Goal: Register for event/course

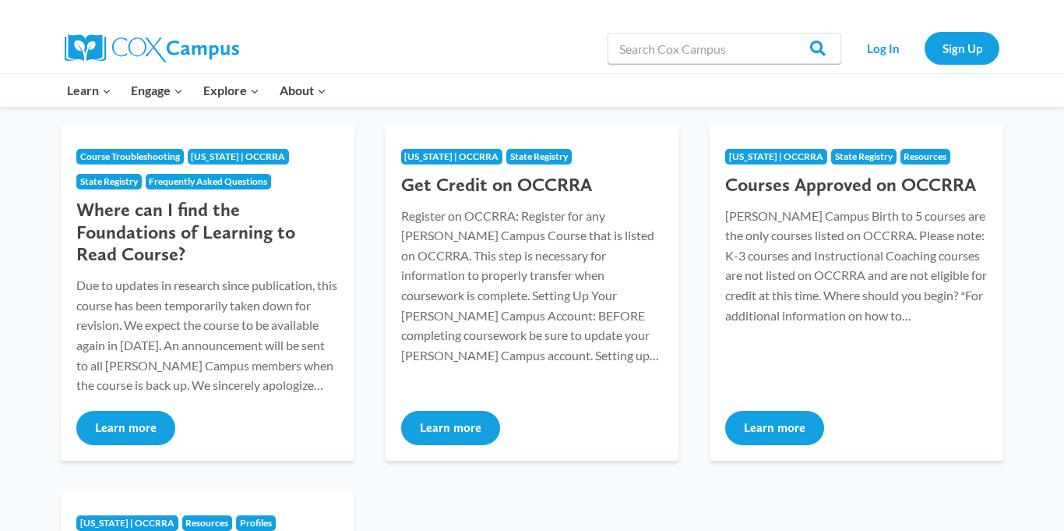
scroll to position [208, 0]
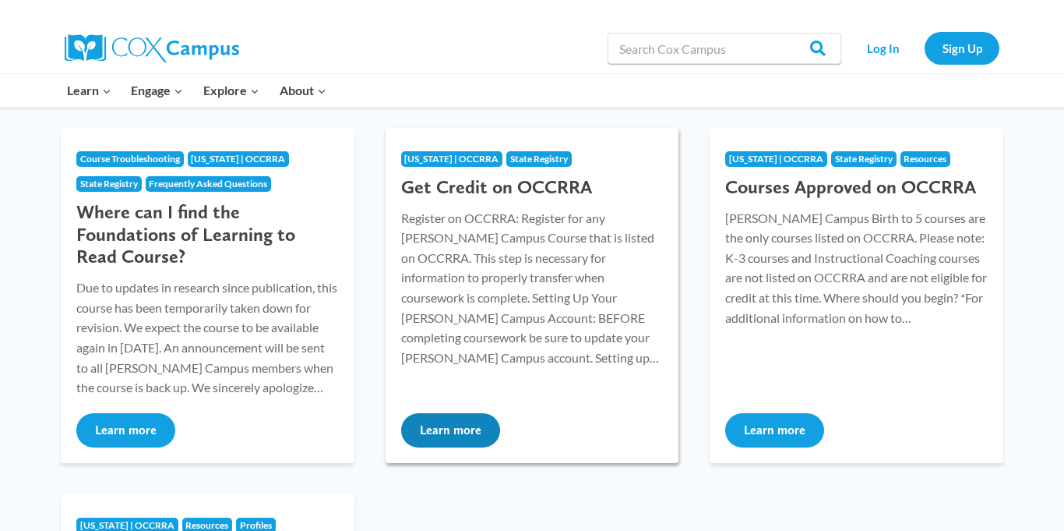
click at [457, 434] on button "Learn more" at bounding box center [450, 430] width 99 height 34
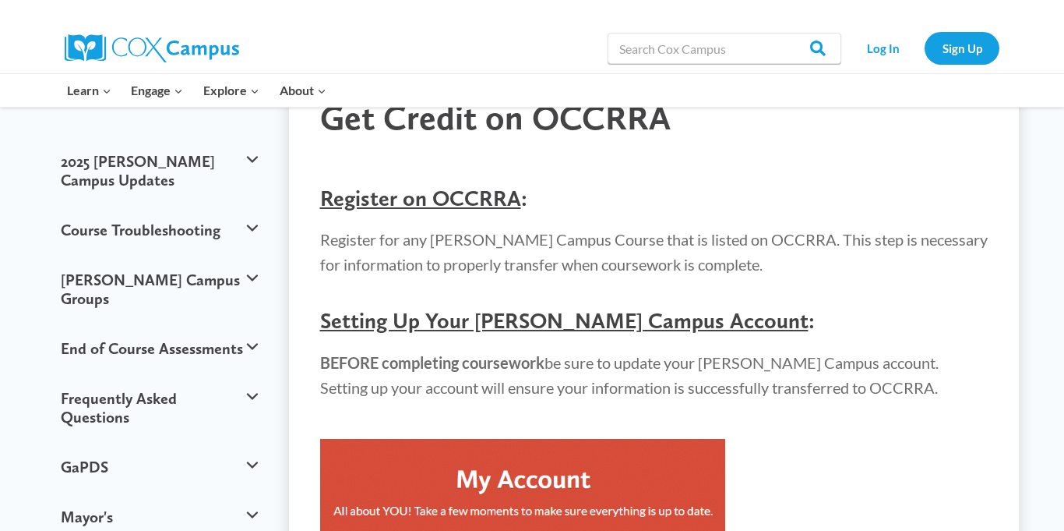
scroll to position [122, 0]
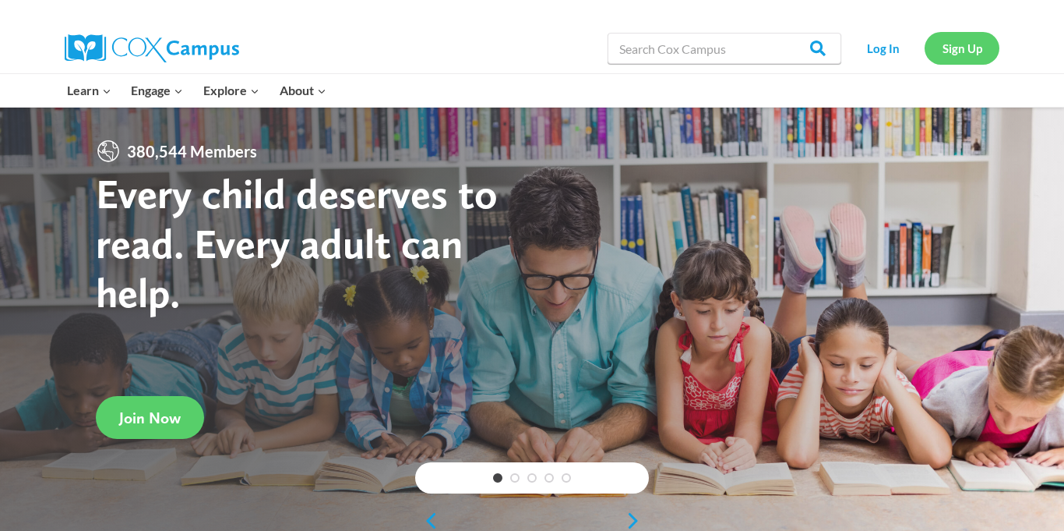
click at [954, 53] on link "Sign Up" at bounding box center [962, 48] width 75 height 32
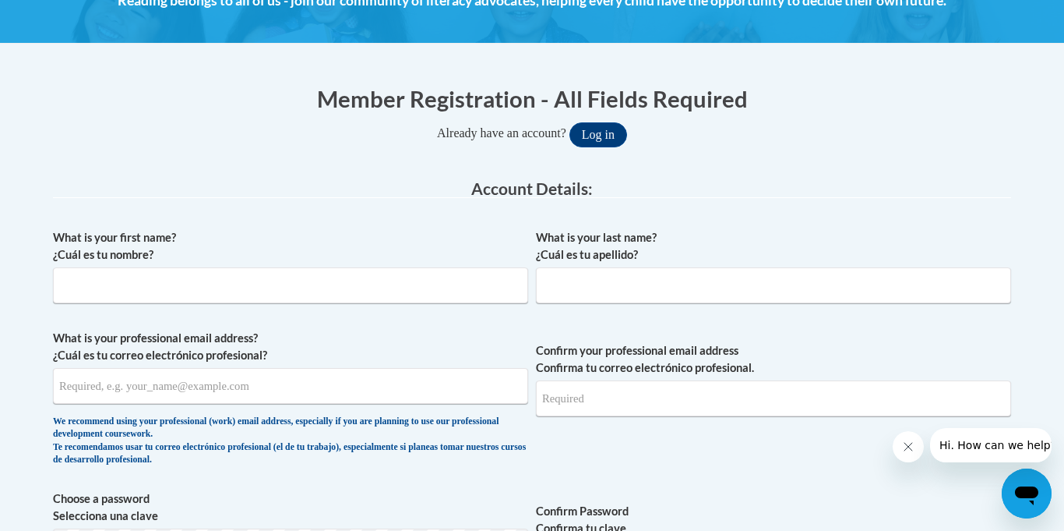
scroll to position [228, 0]
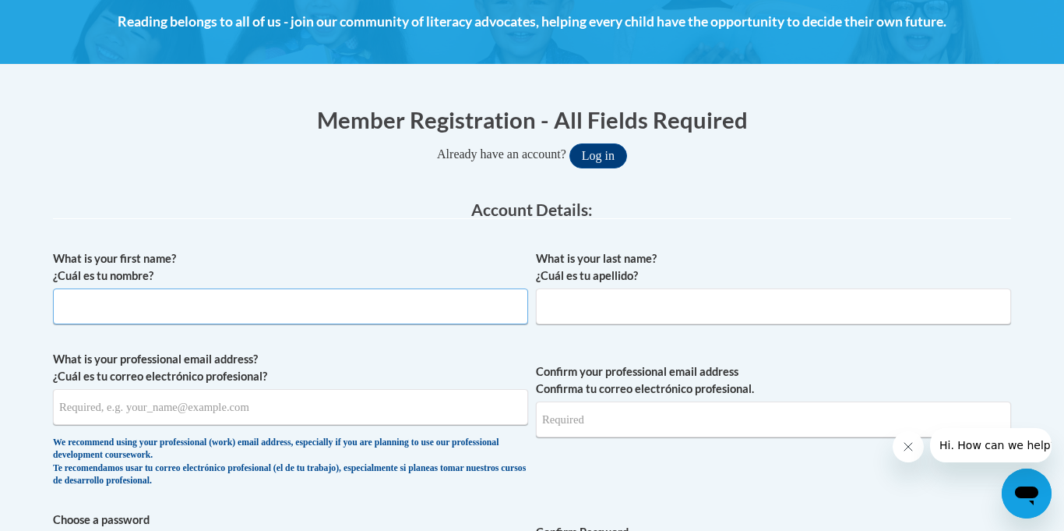
click at [366, 311] on input "What is your first name? ¿Cuál es tu nombre?" at bounding box center [290, 306] width 475 height 36
type input "Heidi"
type input "Floate"
click at [251, 411] on input "What is your professional email address? ¿Cuál es tu correo electrónico profesi…" at bounding box center [290, 407] width 475 height 36
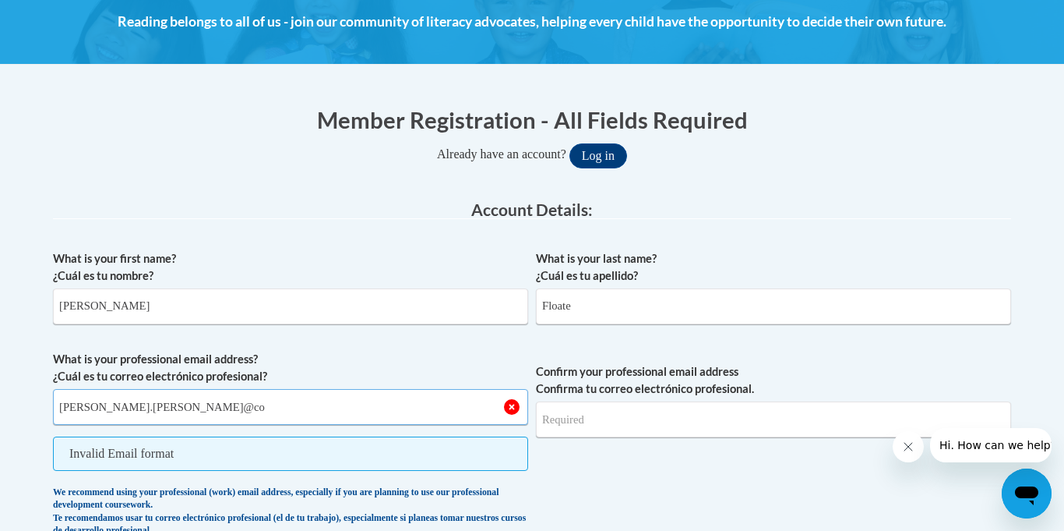
click at [211, 407] on input "heidi.floate@co" at bounding box center [290, 407] width 475 height 36
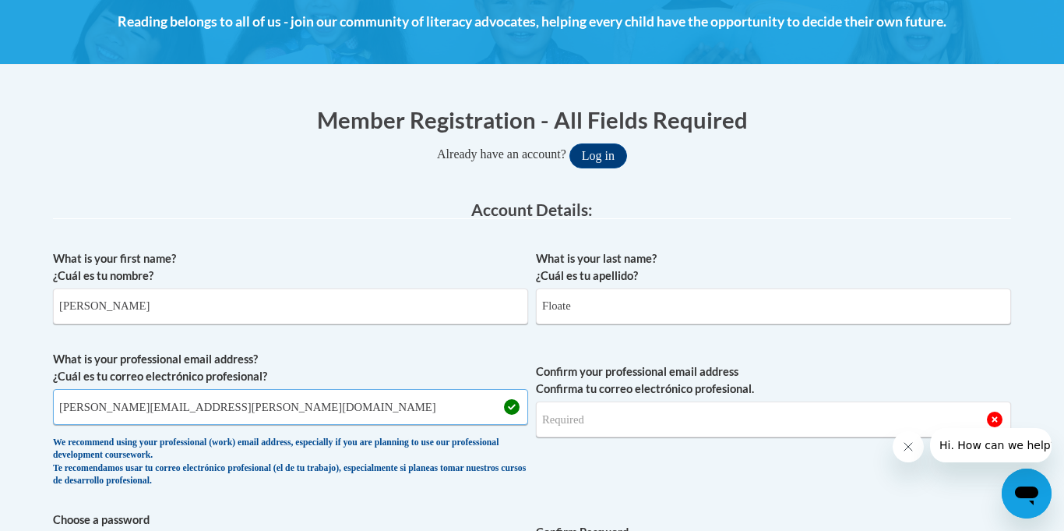
type input "heidi.floate@coshoctoncityschools.com"
click at [609, 428] on input "Confirm your professional email address Confirma tu correo electrónico profesio…" at bounding box center [773, 419] width 475 height 36
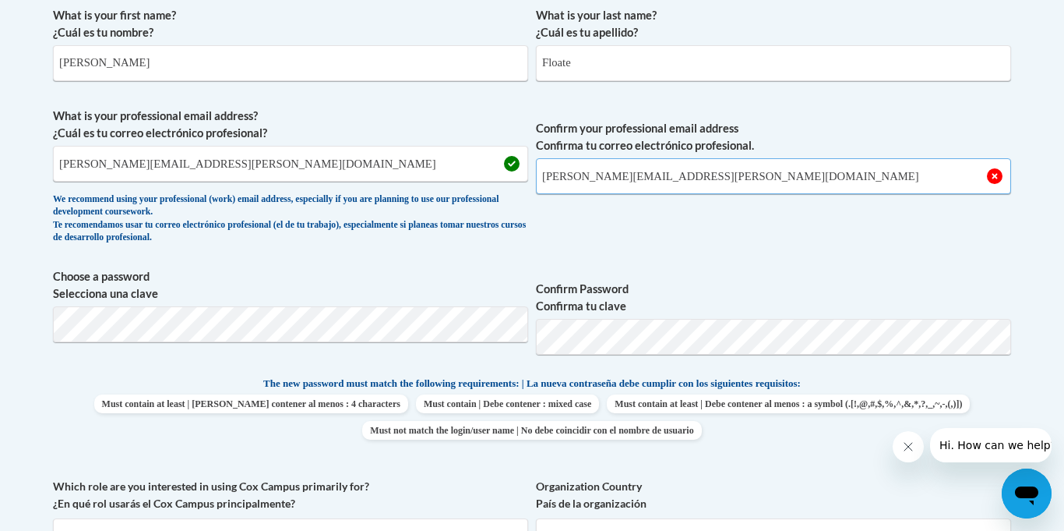
scroll to position [475, 0]
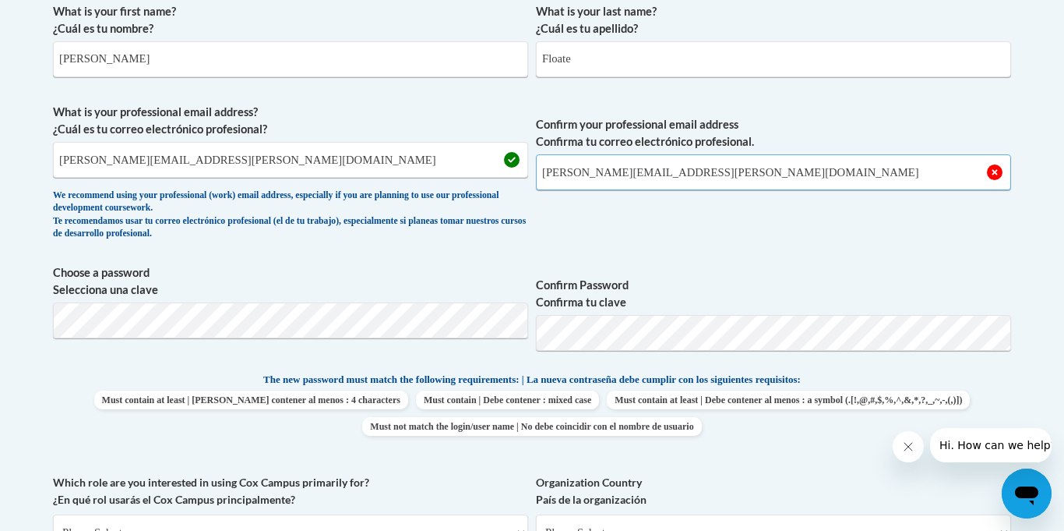
type input "heidi.floate@coshoctoncityschools.com"
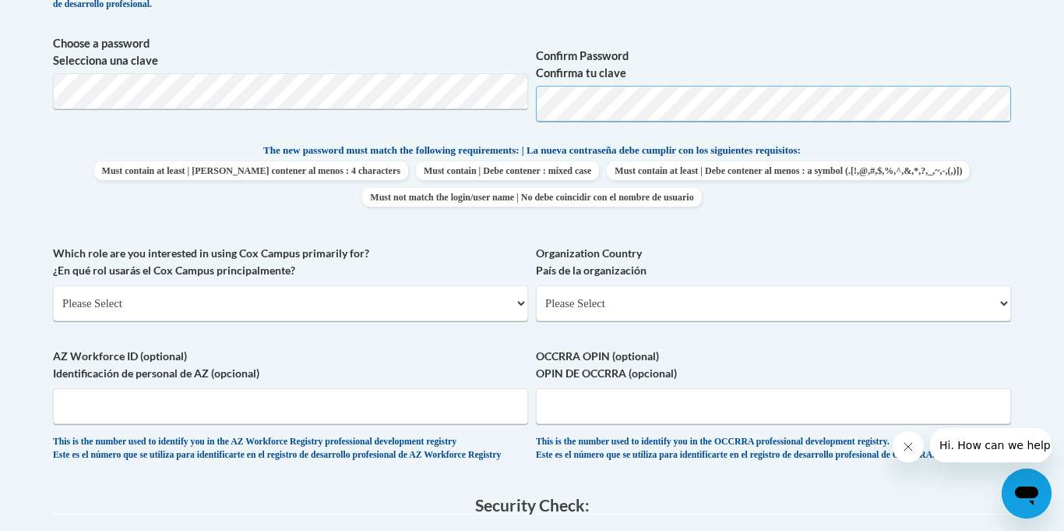
scroll to position [705, 0]
click at [150, 309] on select "Please Select College/University | Colegio/Universidad Community/Nonprofit Part…" at bounding box center [290, 302] width 475 height 36
click at [407, 308] on select "Please Select College/University | Colegio/Universidad Community/Nonprofit Part…" at bounding box center [290, 302] width 475 height 36
select select "fbf2d438-af2f-41f8-98f1-81c410e29de3"
click at [53, 284] on select "Please Select College/University | Colegio/Universidad Community/Nonprofit Part…" at bounding box center [290, 302] width 475 height 36
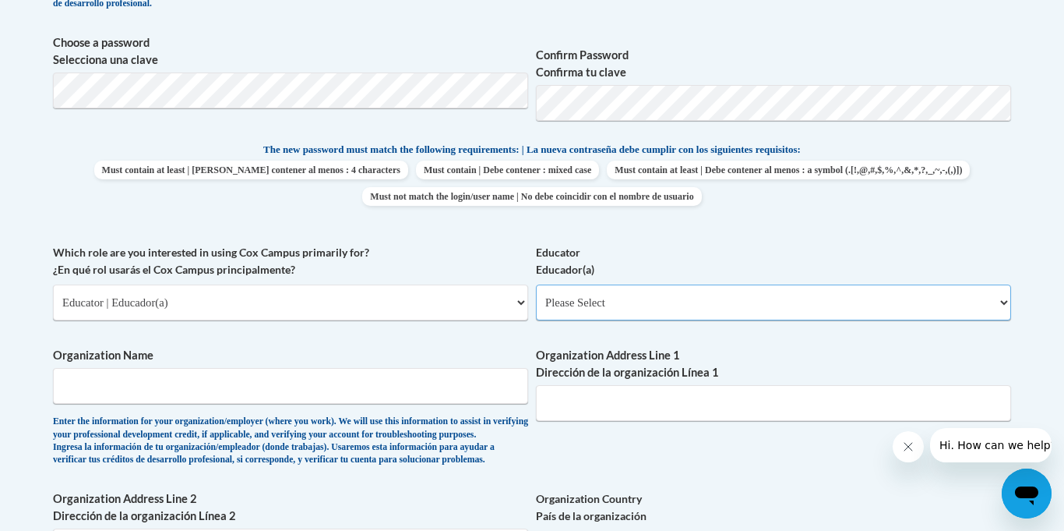
click at [622, 304] on select "Please Select Early Learning/Daycare Teacher/Family Home Care Provider | Maestr…" at bounding box center [773, 302] width 475 height 36
select select "d5fdb05a-b36c-4d60-97fa-9afceda7e903"
click at [536, 284] on select "Please Select Early Learning/Daycare Teacher/Family Home Care Provider | Maestr…" at bounding box center [773, 302] width 475 height 36
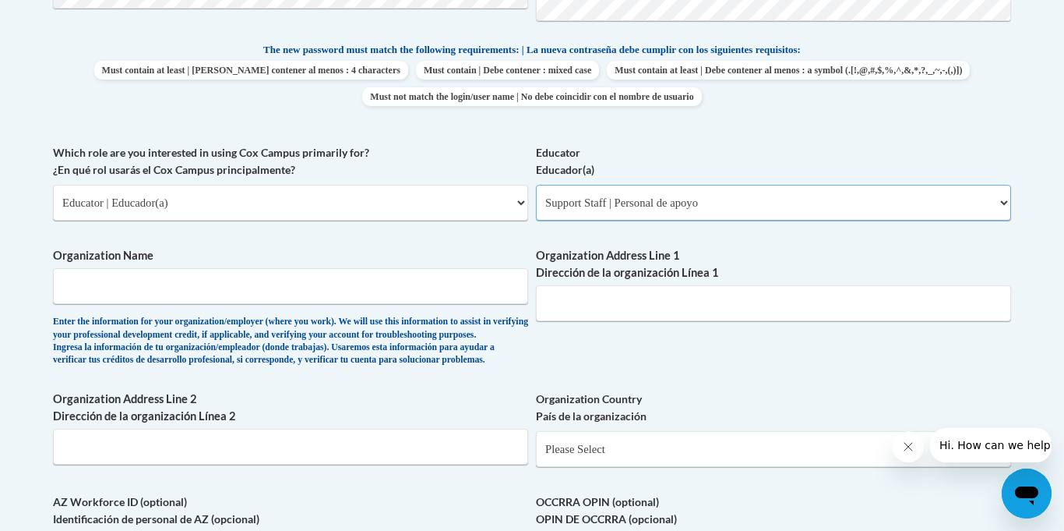
scroll to position [807, 0]
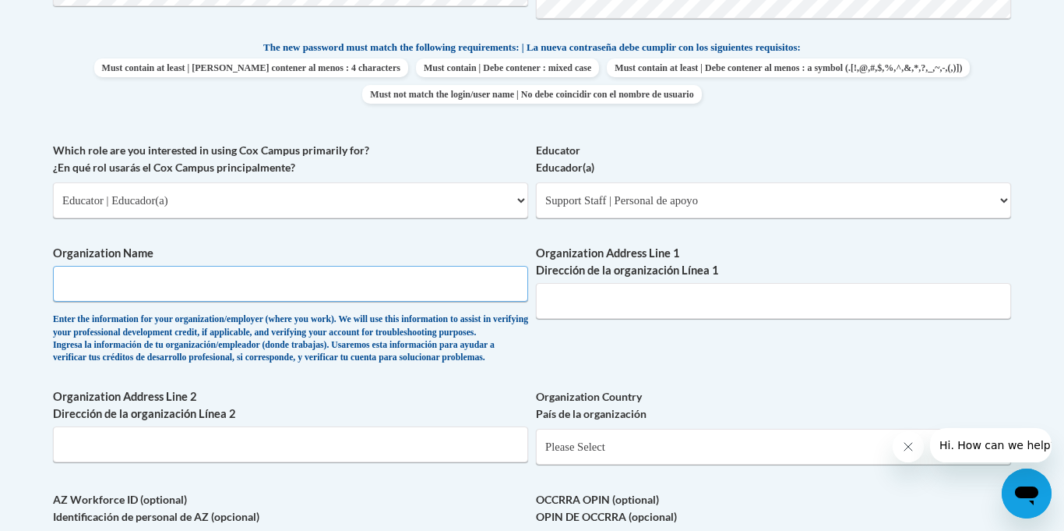
click at [311, 286] on input "Organization Name" at bounding box center [290, 284] width 475 height 36
type input "Coshocton city schools"
click at [631, 302] on input "Organization Address Line 1 Dirección de la organización Línea 1" at bounding box center [773, 301] width 475 height 36
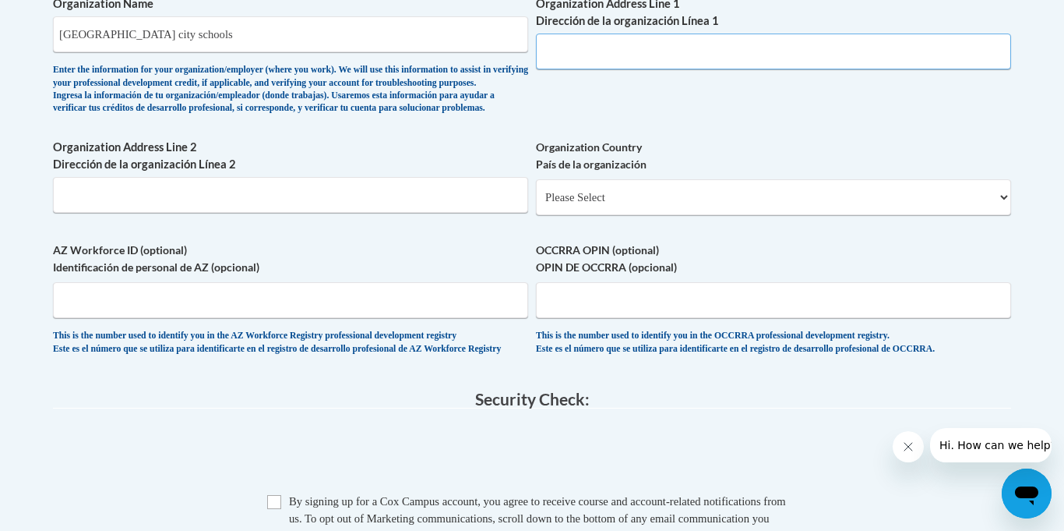
scroll to position [1083, 0]
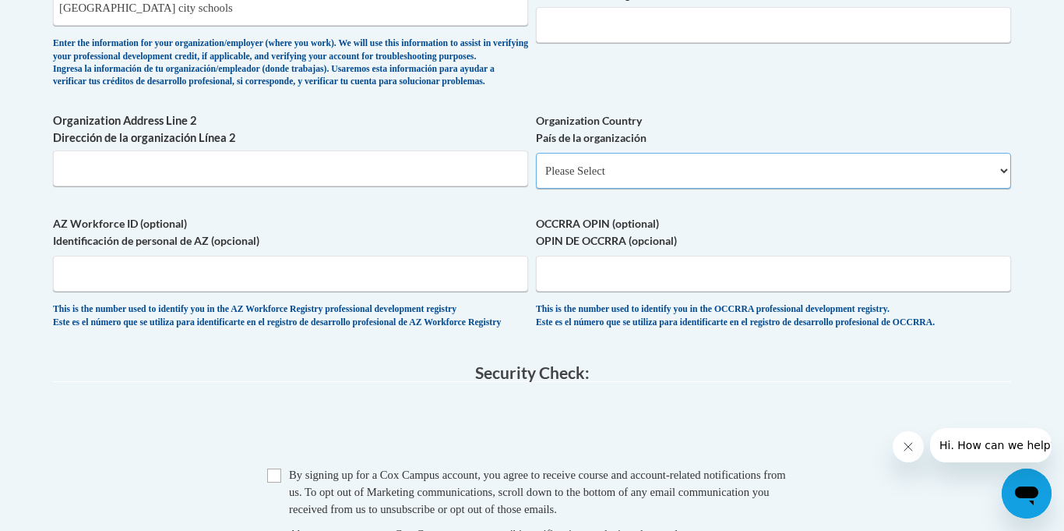
click at [816, 189] on select "Please Select United States | Estados Unidos Outside of the United States | Fue…" at bounding box center [773, 171] width 475 height 36
select select "ad49bcad-a171-4b2e-b99c-48b446064914"
click at [536, 178] on select "Please Select United States | Estados Unidos Outside of the United States | Fue…" at bounding box center [773, 171] width 475 height 36
select select
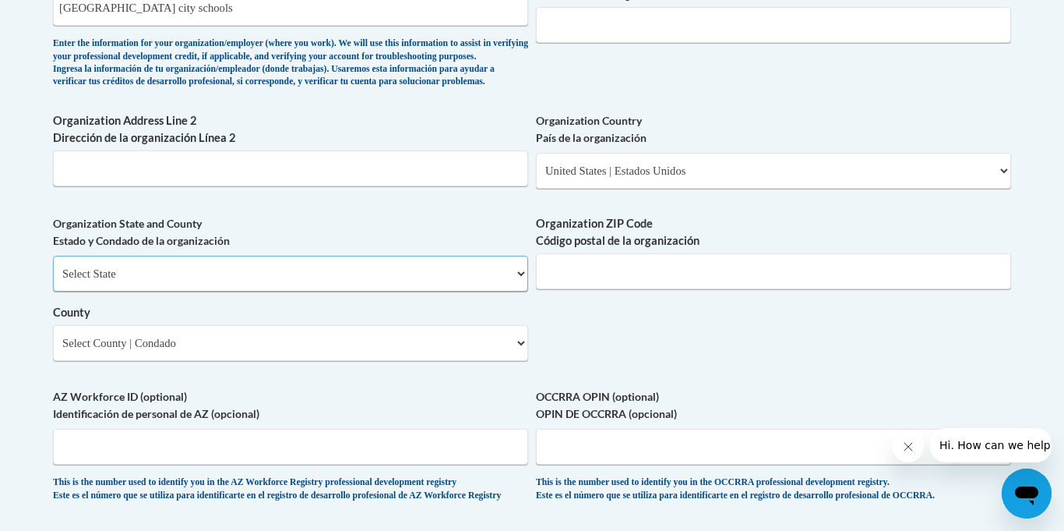
click at [333, 291] on select "Select State Alabama Alaska Arizona Arkansas California Colorado Connecticut De…" at bounding box center [290, 274] width 475 height 36
select select "Ohio"
click at [53, 281] on select "Select State Alabama Alaska Arizona Arkansas California Colorado Connecticut De…" at bounding box center [290, 274] width 475 height 36
click at [192, 361] on select "Select County Adams Allen Ashland Ashtabula Athens Auglaize Belmont Brown Butle…" at bounding box center [290, 343] width 475 height 36
select select "Coshocton"
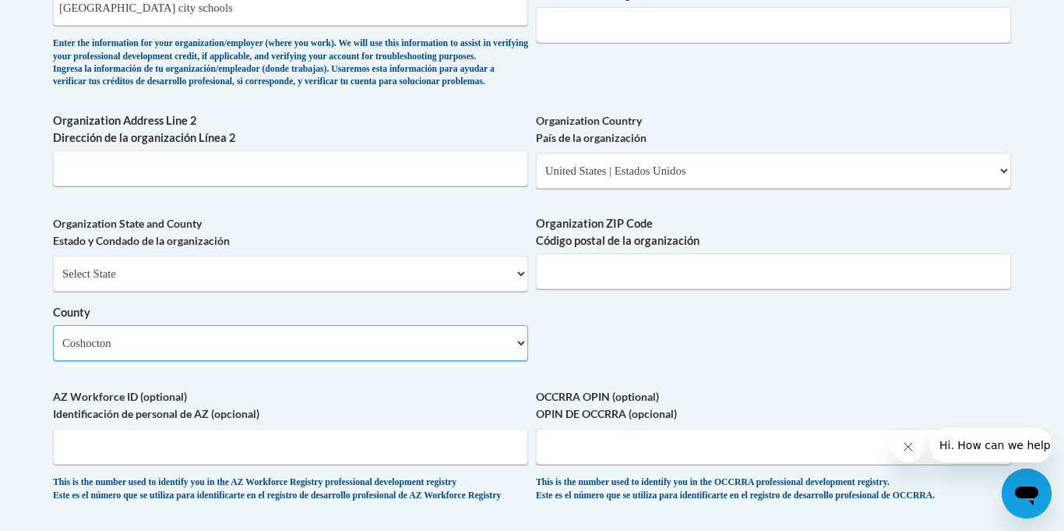
click at [53, 351] on select "Select County Adams Allen Ashland Ashtabula Athens Auglaize Belmont Brown Butle…" at bounding box center [290, 343] width 475 height 36
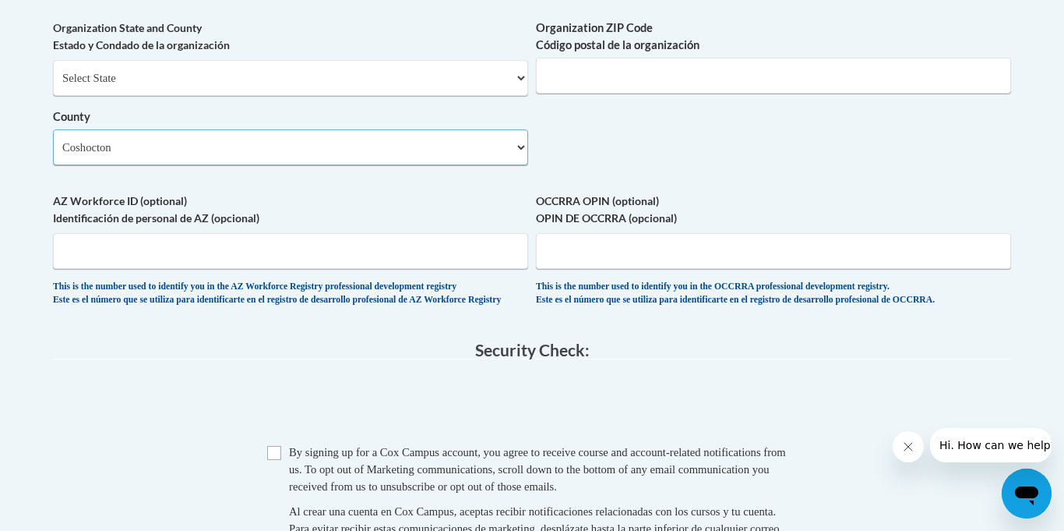
scroll to position [1285, 0]
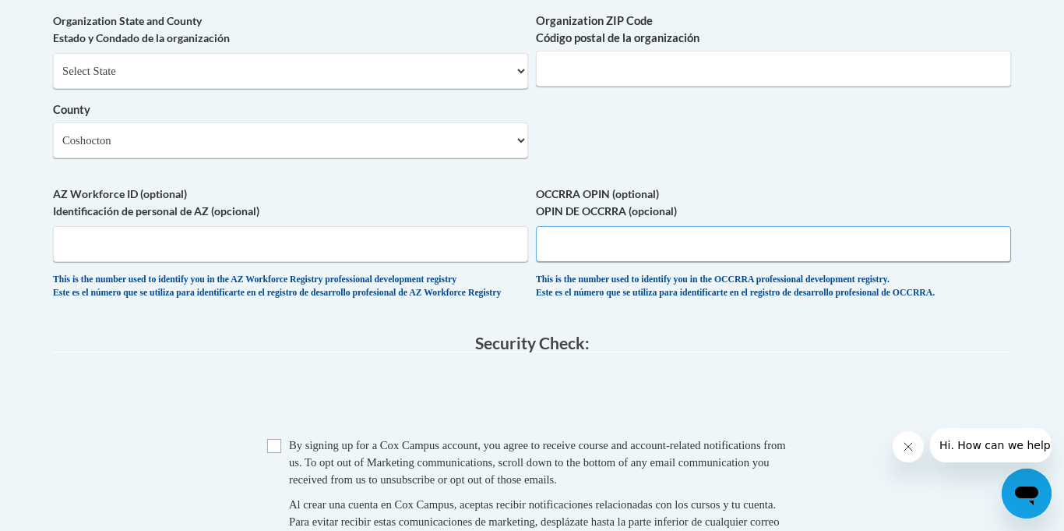
click at [581, 262] on input "OCCRRA OPIN (optional) OPIN DE OCCRRA (opcional)" at bounding box center [773, 244] width 475 height 36
paste input "1148-4226"
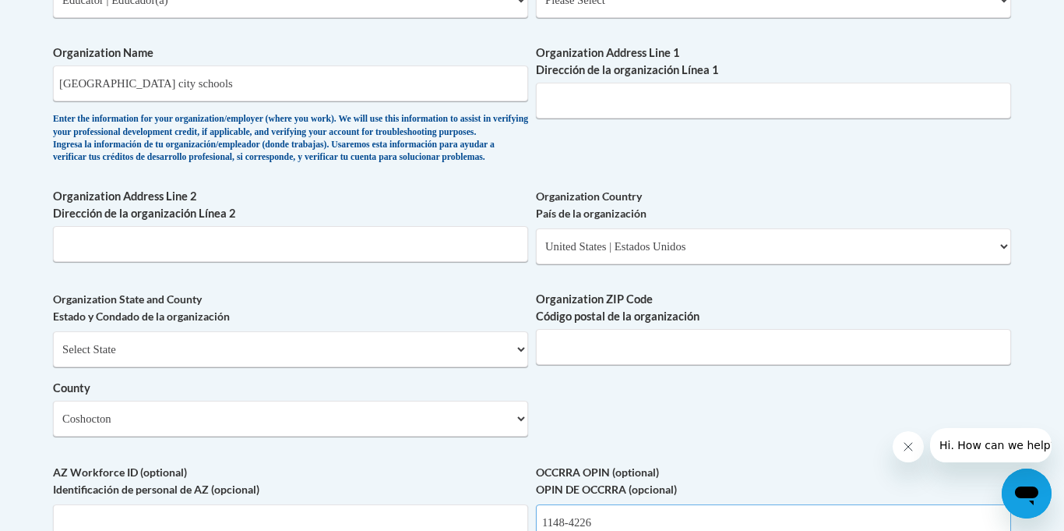
scroll to position [996, 0]
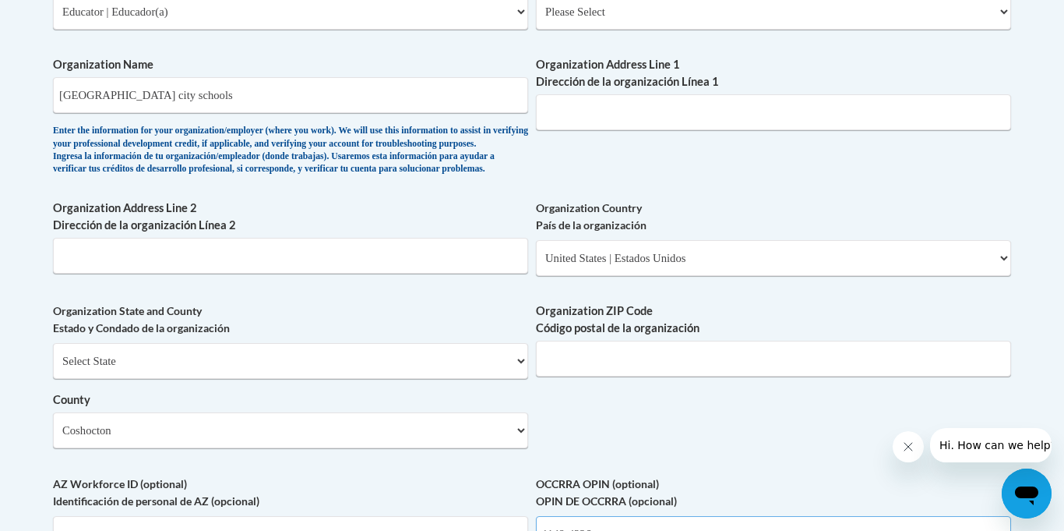
type input "1148-4226"
click at [653, 104] on input "Organization Address Line 1 Dirección de la organización Línea 1" at bounding box center [773, 112] width 475 height 36
paste input "Cambridge Road Coshocton, OH 43812"
type input "1207 Cambridge Road Coshocton, OH 43812"
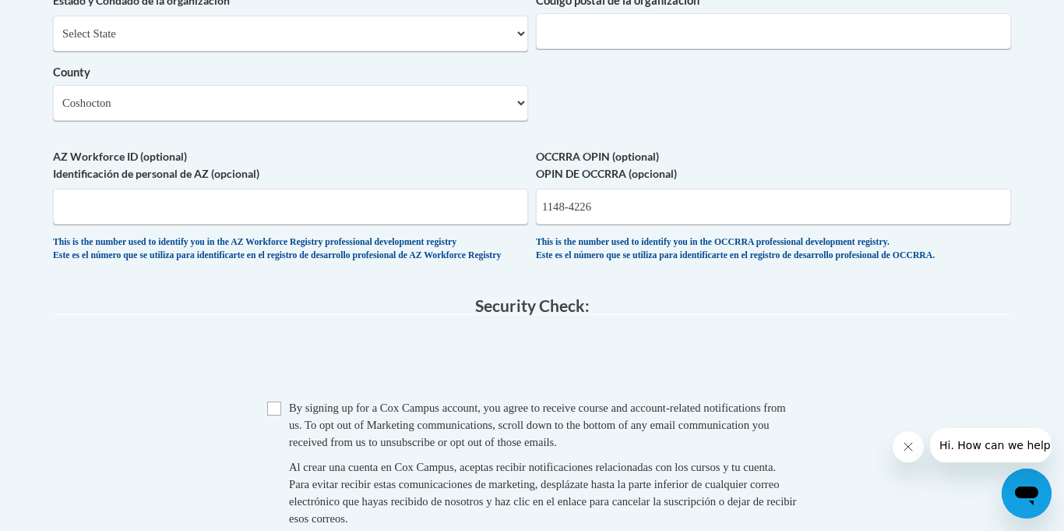
scroll to position [1324, 0]
click at [277, 414] on input "Checkbox" at bounding box center [274, 407] width 14 height 14
checkbox input "true"
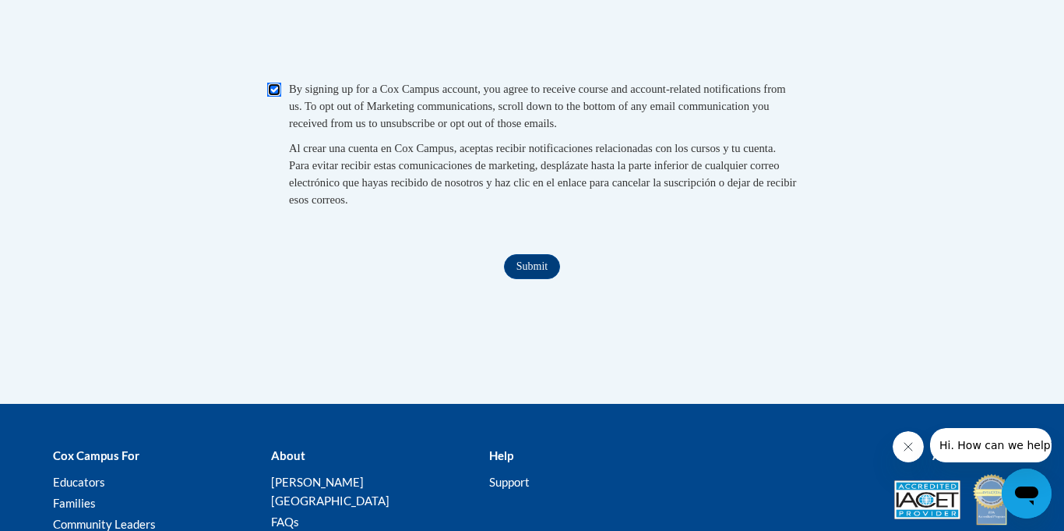
scroll to position [1651, 0]
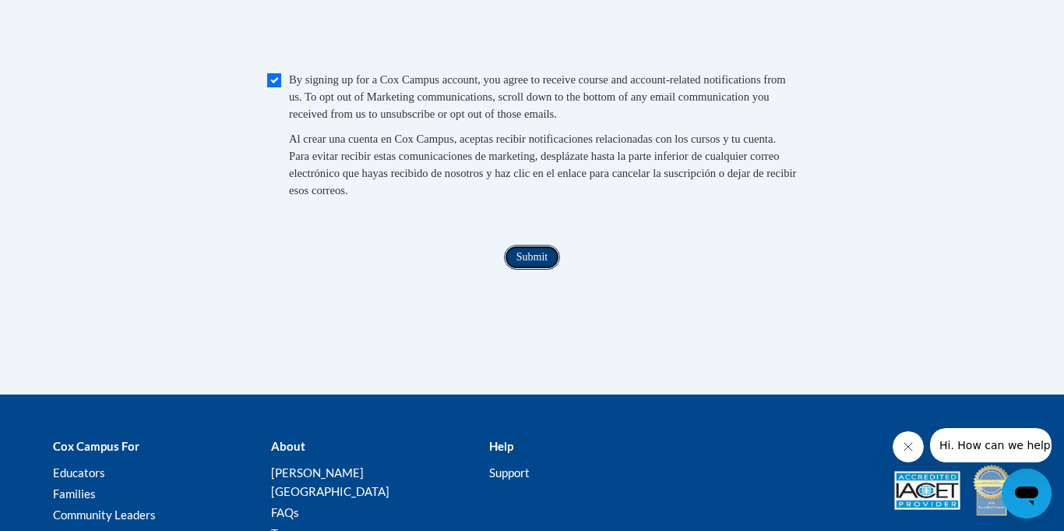
click at [535, 270] on input "Submit" at bounding box center [532, 257] width 56 height 25
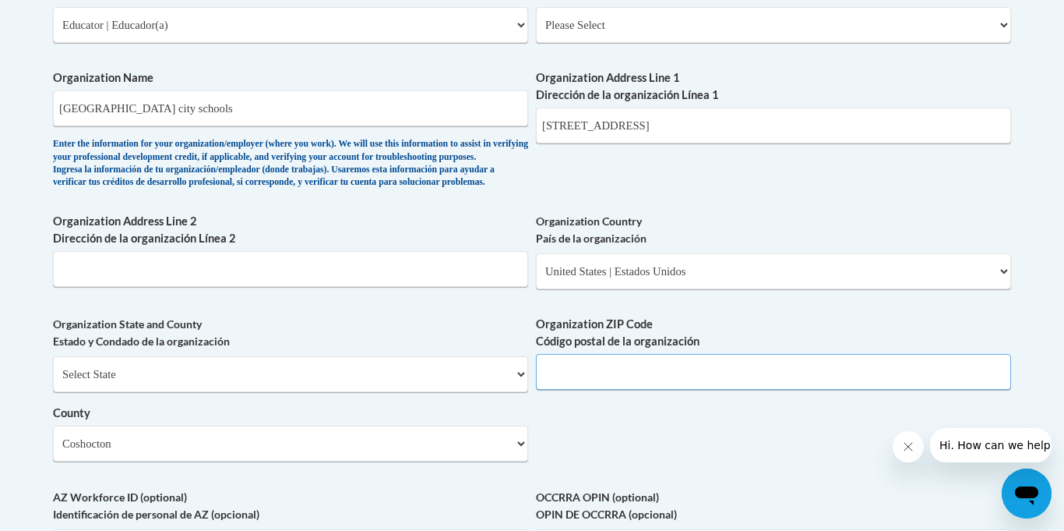
scroll to position [973, 0]
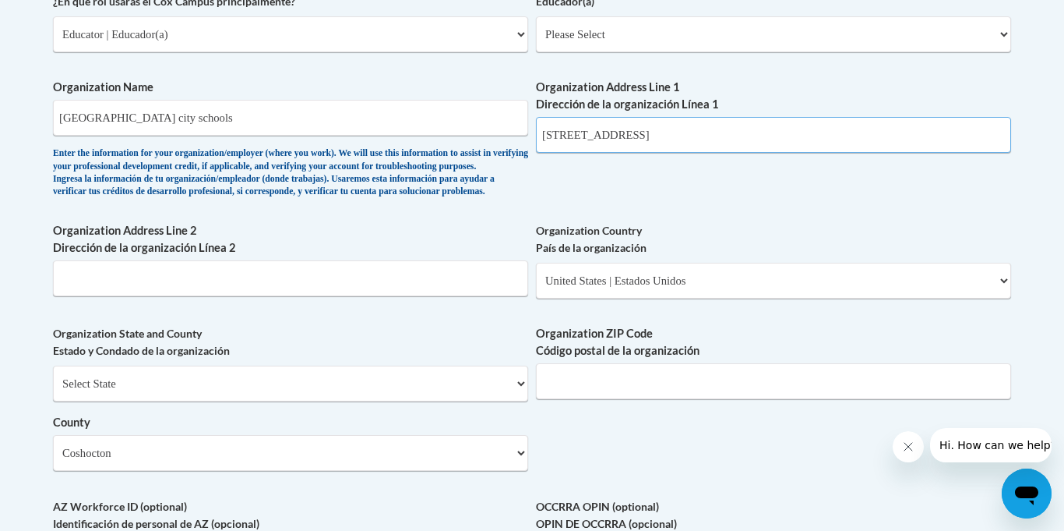
drag, startPoint x: 771, startPoint y: 135, endPoint x: 735, endPoint y: 136, distance: 35.8
click at [735, 136] on input "1207 Cambridge Road Coshocton, OH 43812" at bounding box center [773, 135] width 475 height 36
type input "1207 Cambridge Road Coshocton, OH"
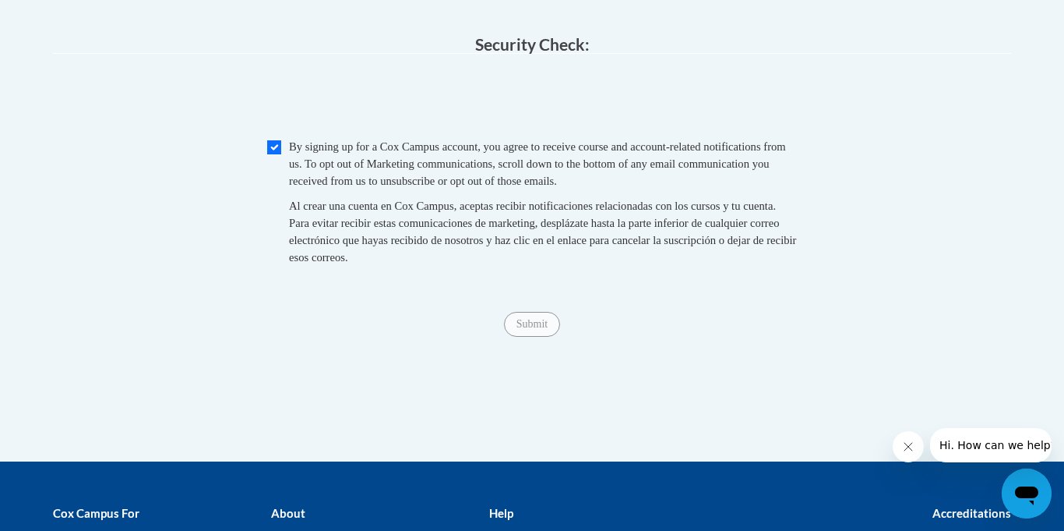
scroll to position [1810, 0]
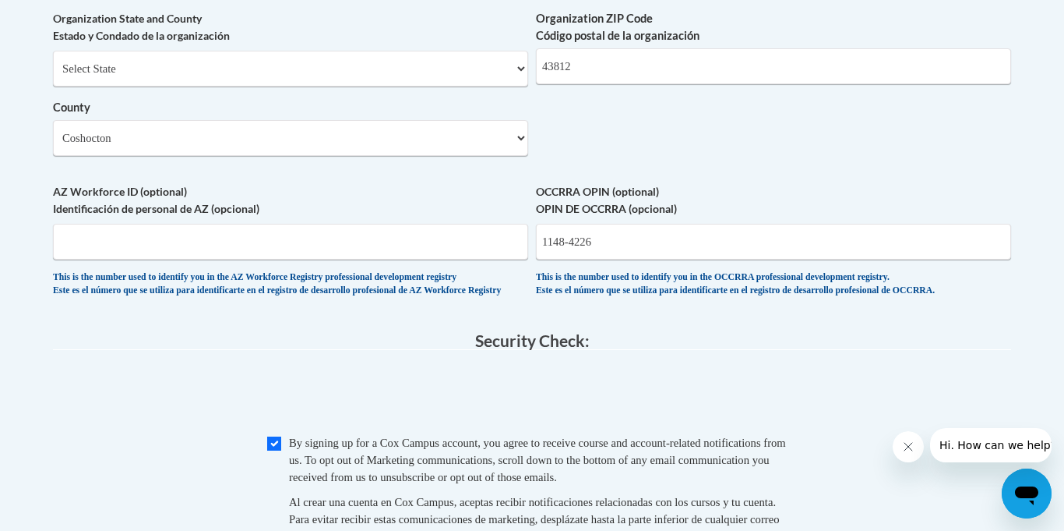
scroll to position [1293, 0]
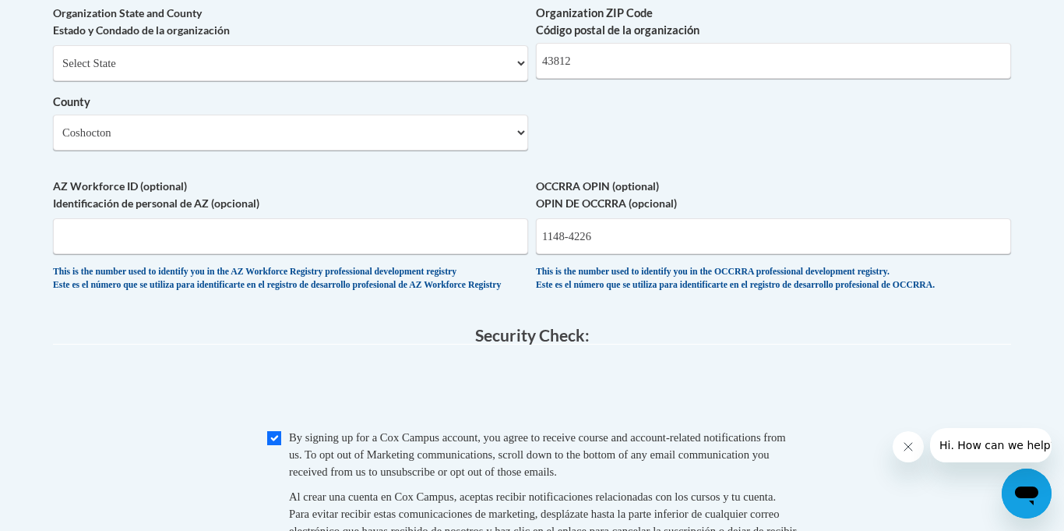
click at [908, 451] on icon "Close message from company" at bounding box center [908, 446] width 12 height 12
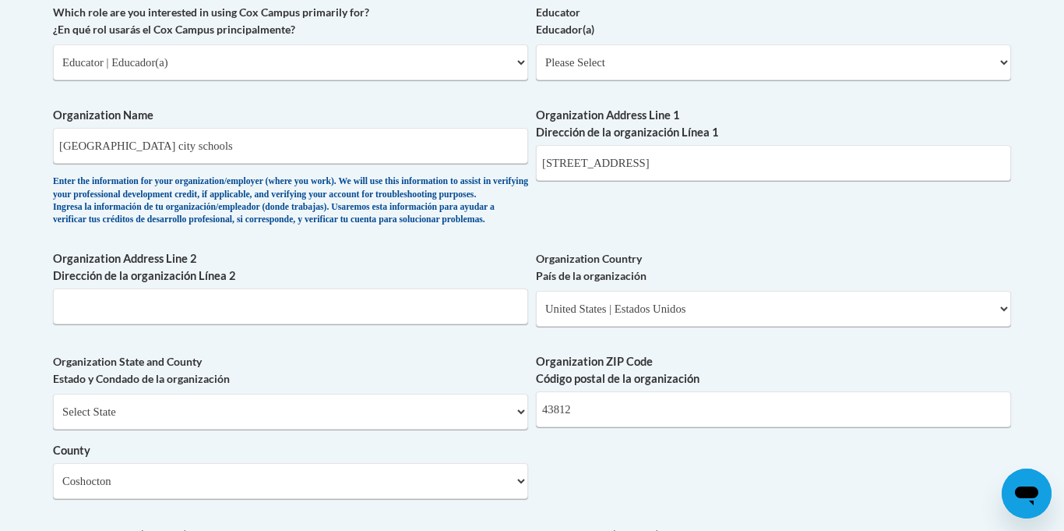
scroll to position [970, 0]
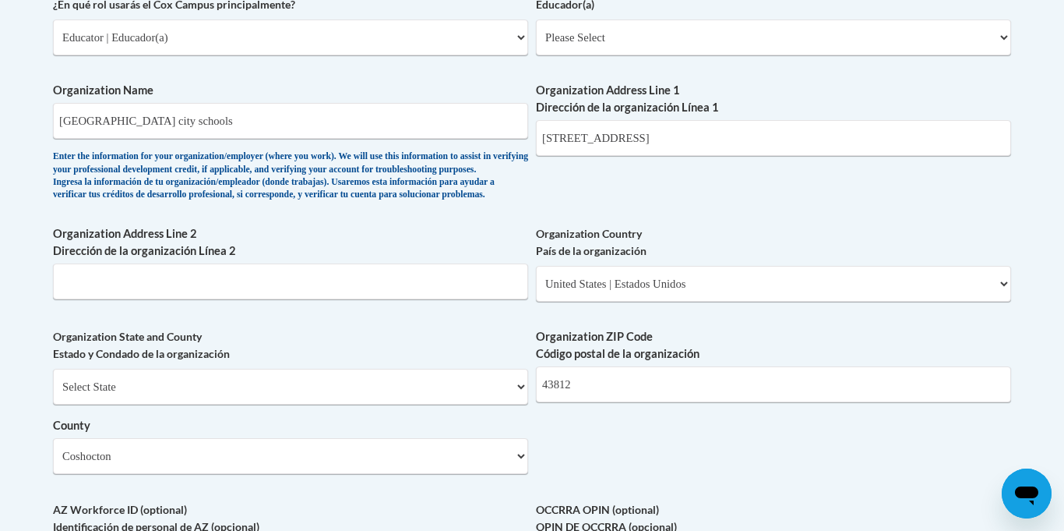
click at [585, 451] on div "What is your first name? ¿Cuál es tu nombre? Heidi What is your last name? ¿Cuá…" at bounding box center [532, 66] width 958 height 1130
click at [587, 402] on input "43812" at bounding box center [773, 384] width 475 height 36
type input "4"
type input "43812"
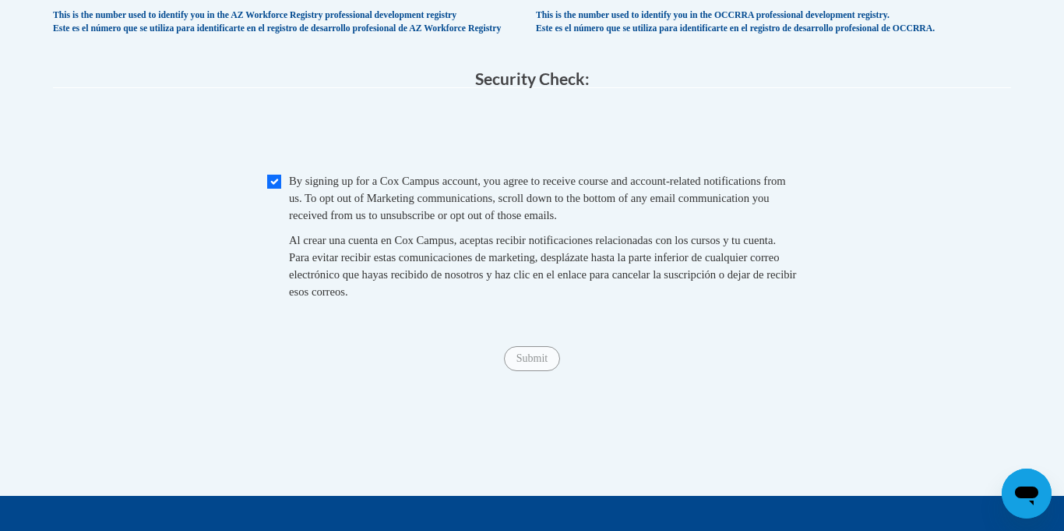
scroll to position [1552, 0]
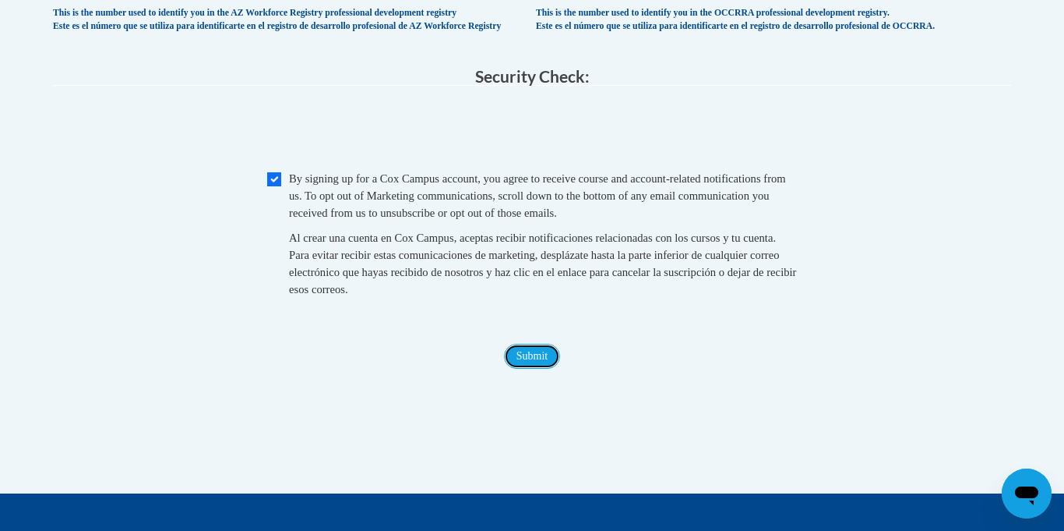
click at [536, 369] on input "Submit" at bounding box center [532, 356] width 56 height 25
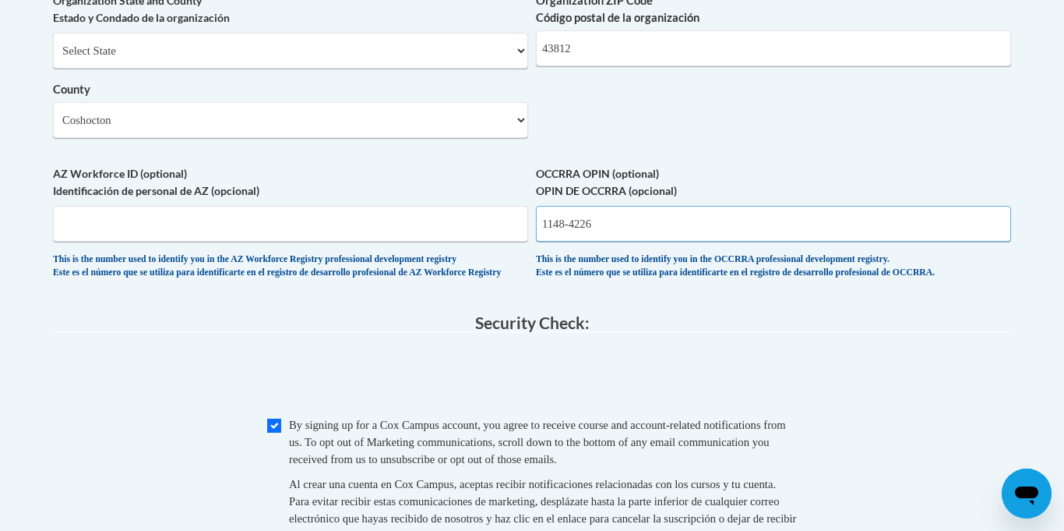
scroll to position [1287, 0]
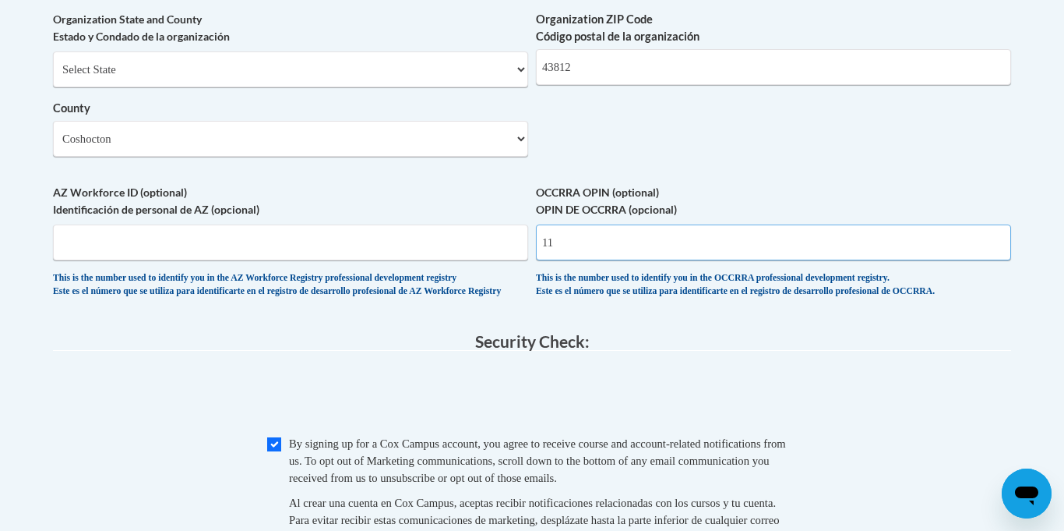
type input "1"
type input "1148-4226"
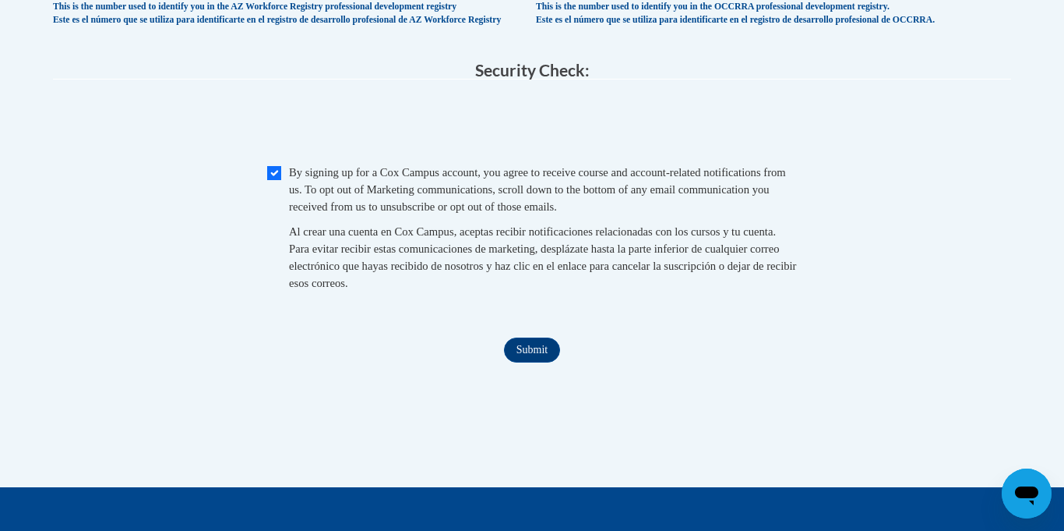
scroll to position [1561, 0]
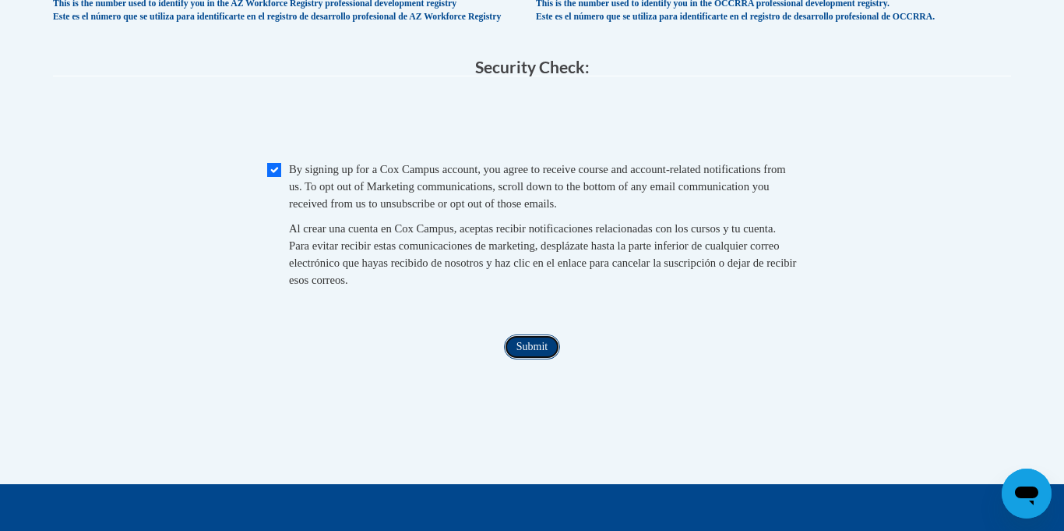
click at [524, 359] on input "Submit" at bounding box center [532, 346] width 56 height 25
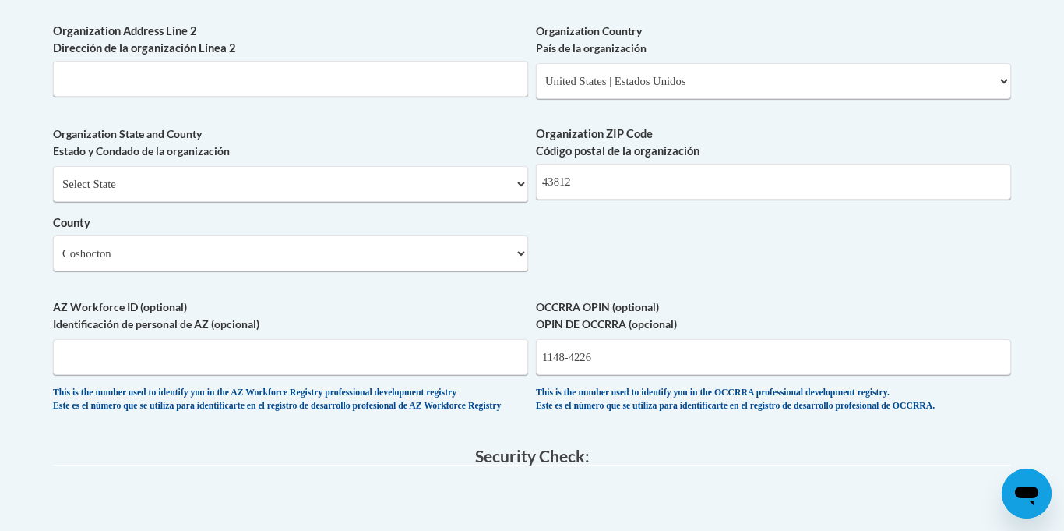
scroll to position [1462, 0]
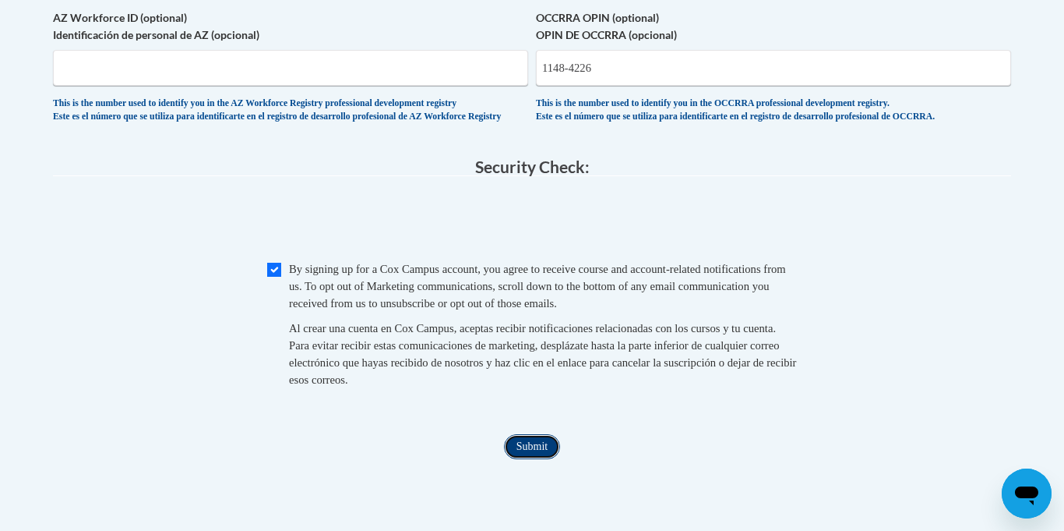
click at [538, 459] on input "Submit" at bounding box center [532, 446] width 56 height 25
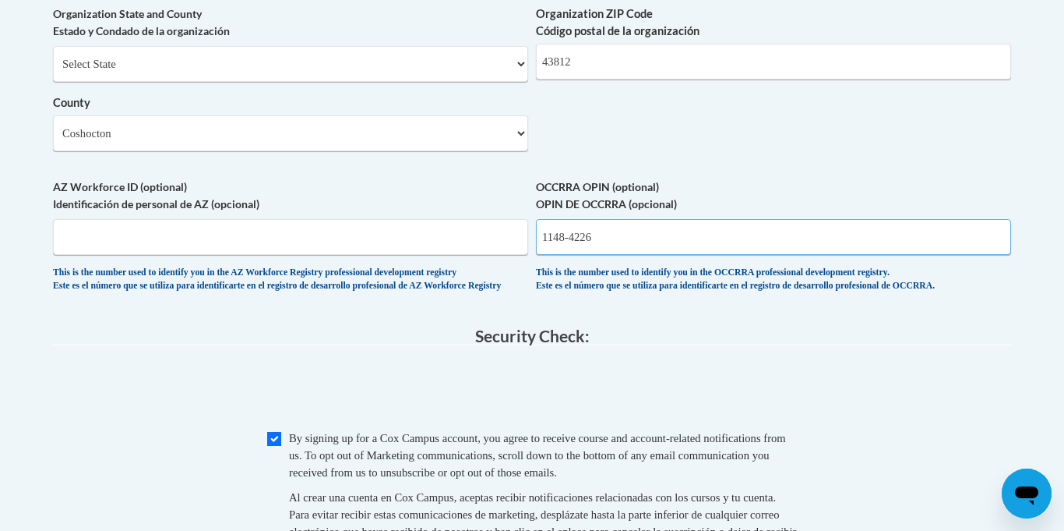
scroll to position [1291, 0]
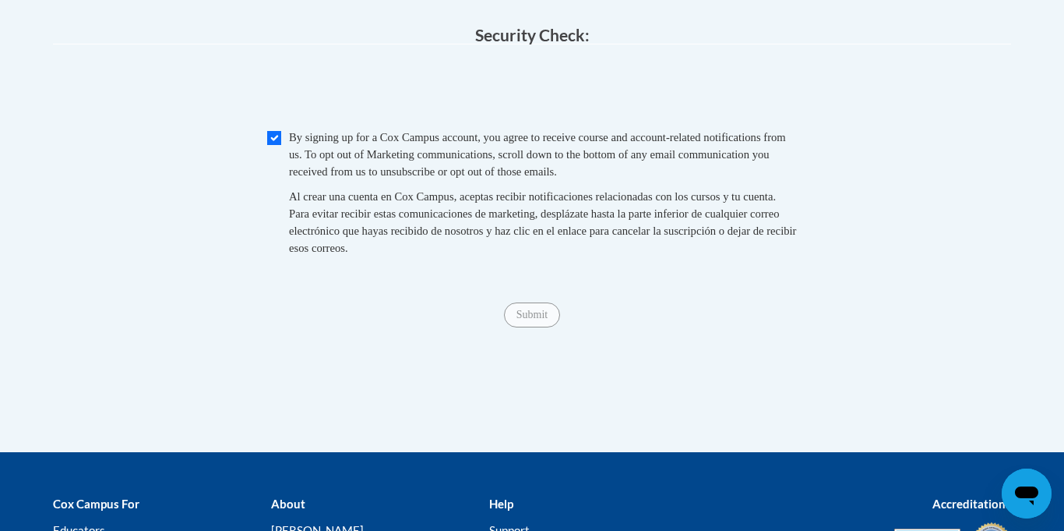
scroll to position [1594, 0]
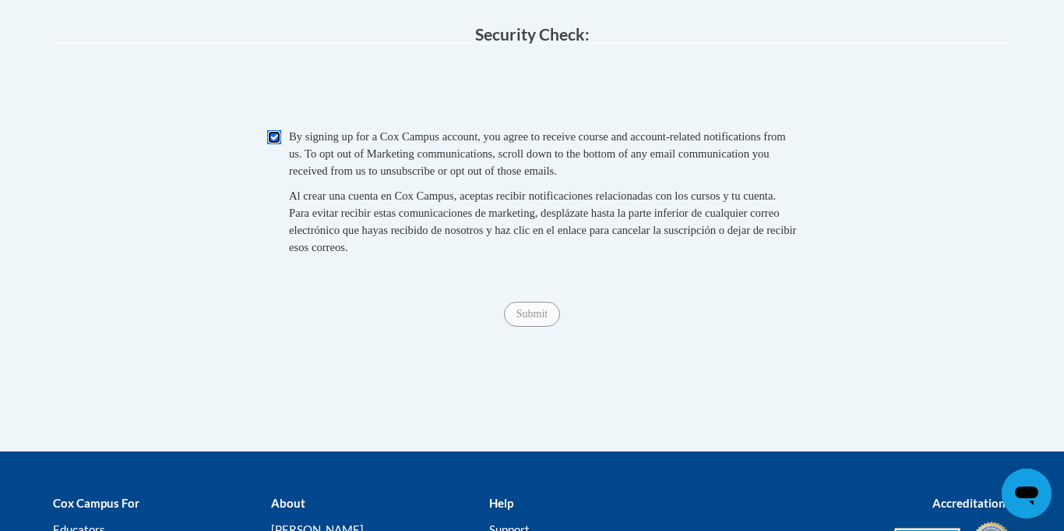
click at [273, 144] on input "Checkbox" at bounding box center [274, 137] width 14 height 14
click at [272, 144] on input "Checkbox" at bounding box center [274, 137] width 14 height 14
checkbox input "true"
click at [525, 326] on input "Submit" at bounding box center [532, 314] width 56 height 25
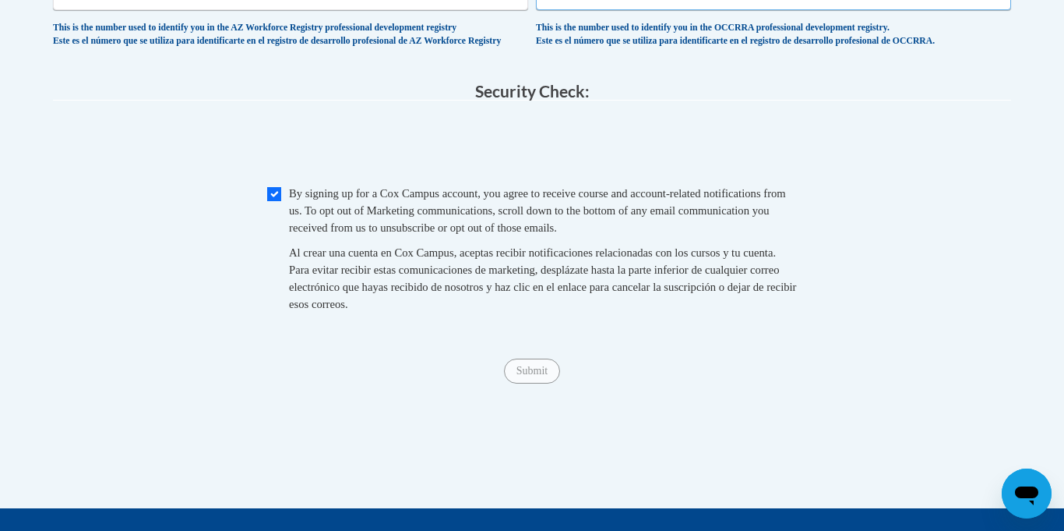
scroll to position [1358, 0]
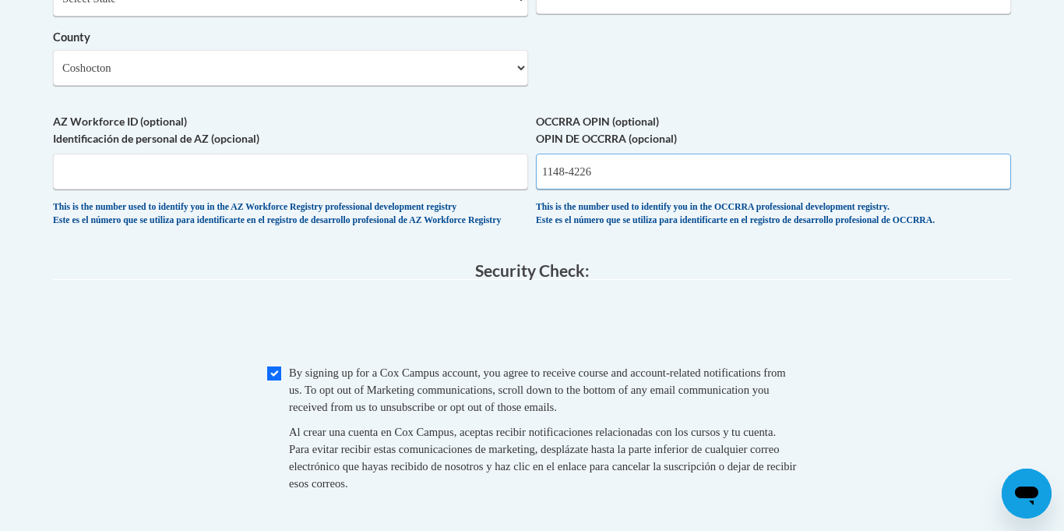
click at [573, 189] on input "1148-4226" at bounding box center [773, 171] width 475 height 36
type input "11484226"
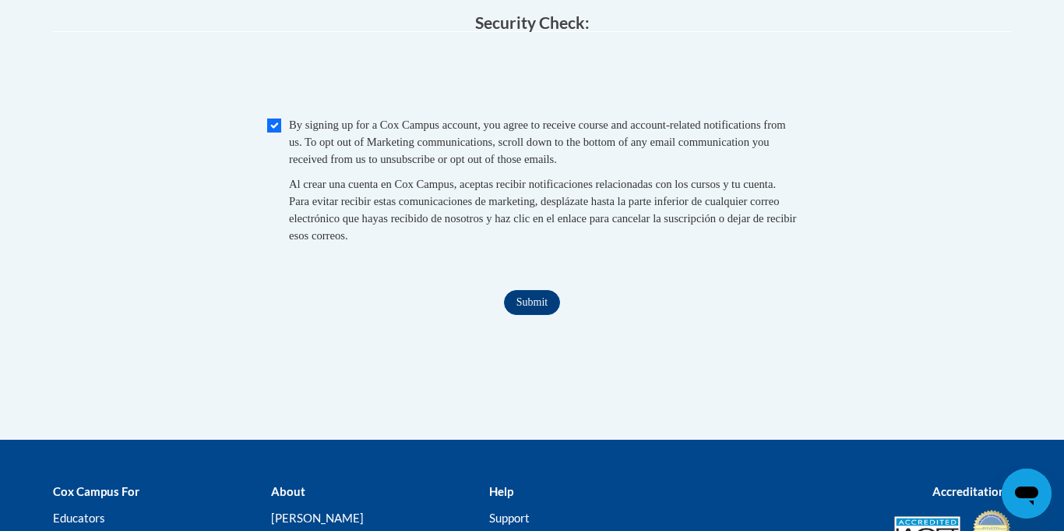
scroll to position [1620, 0]
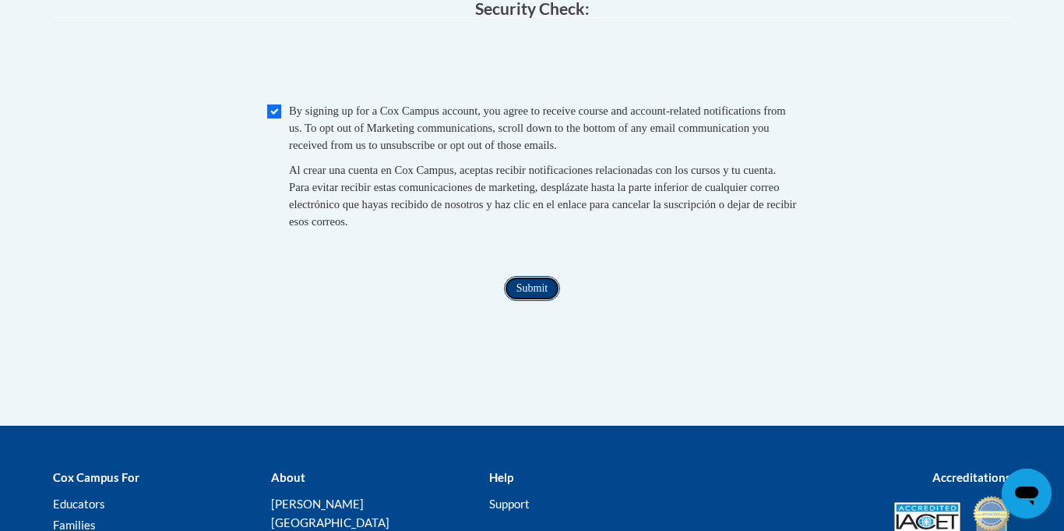
click at [539, 301] on input "Submit" at bounding box center [532, 288] width 56 height 25
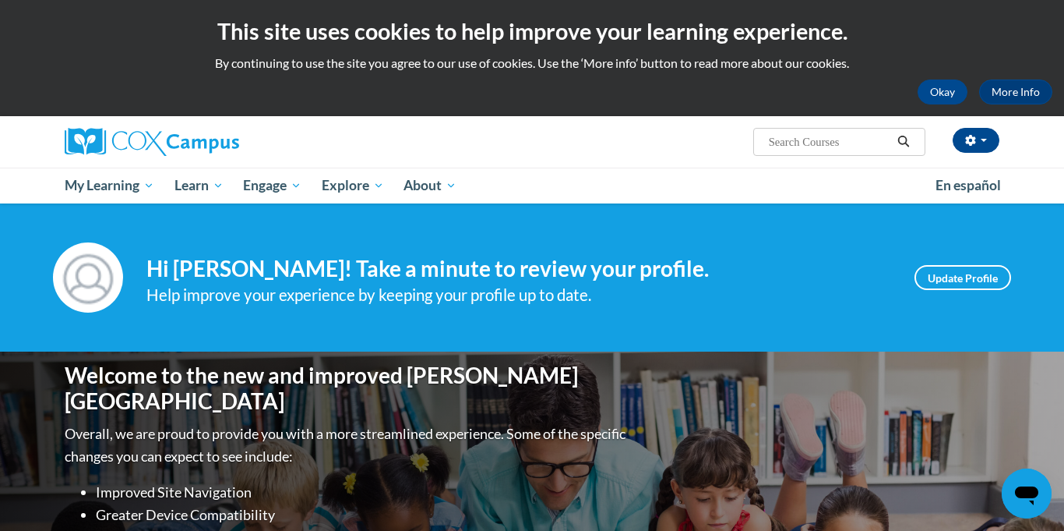
click at [792, 143] on input "Search..." at bounding box center [829, 141] width 125 height 19
paste input "AT137196 -- ST10131174"
type input "AT137196 -- ST10131174"
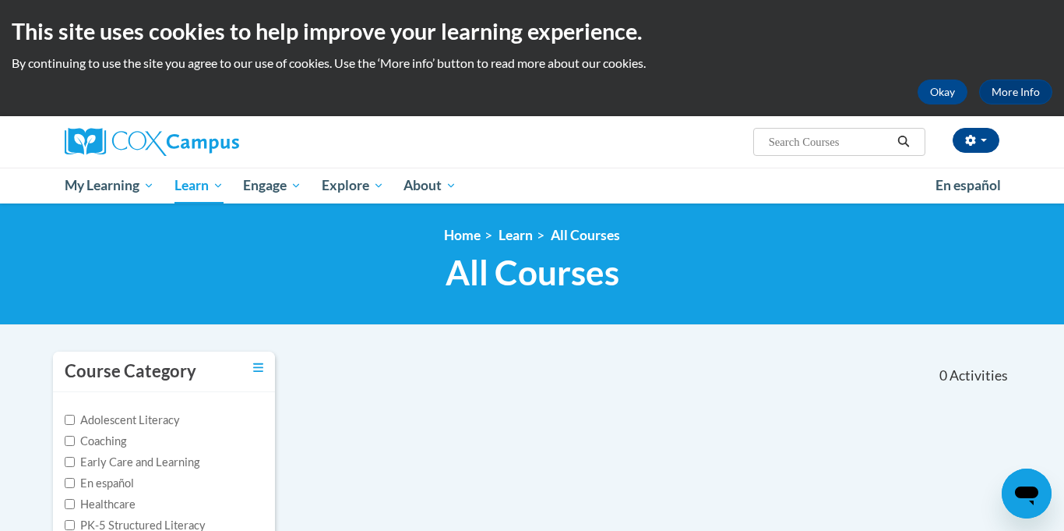
type input "AT137196 -- ST10131174"
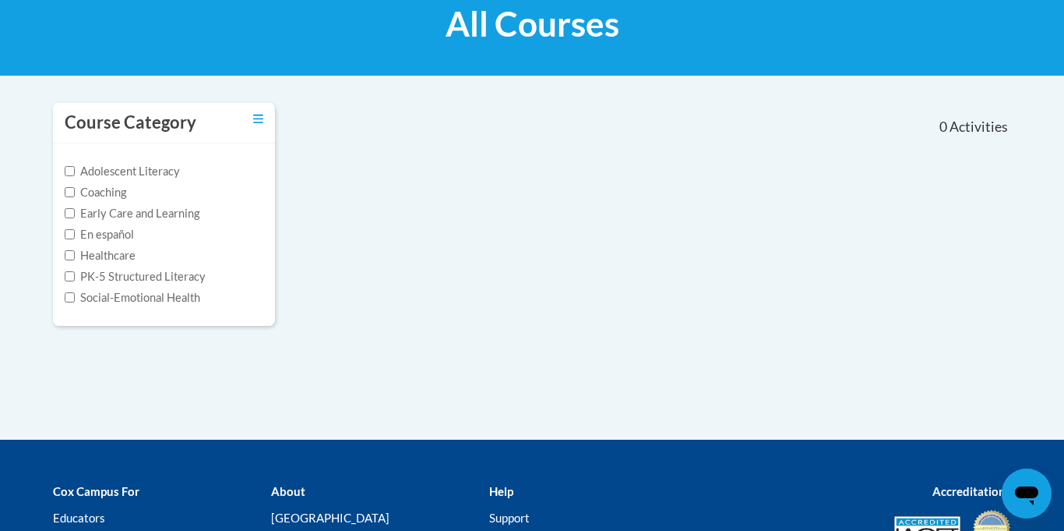
scroll to position [251, 0]
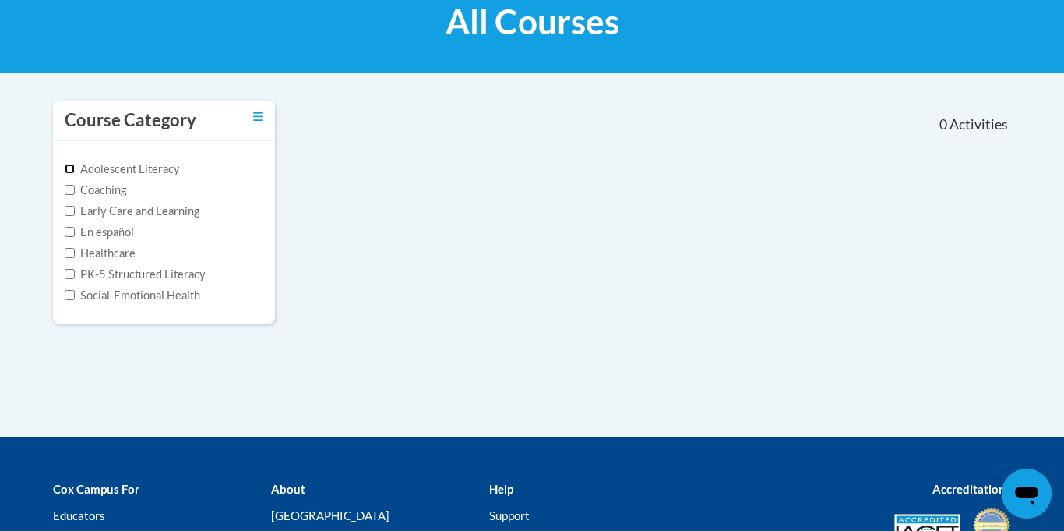
click at [72, 171] on input "Adolescent Literacy" at bounding box center [70, 169] width 10 height 10
checkbox input "true"
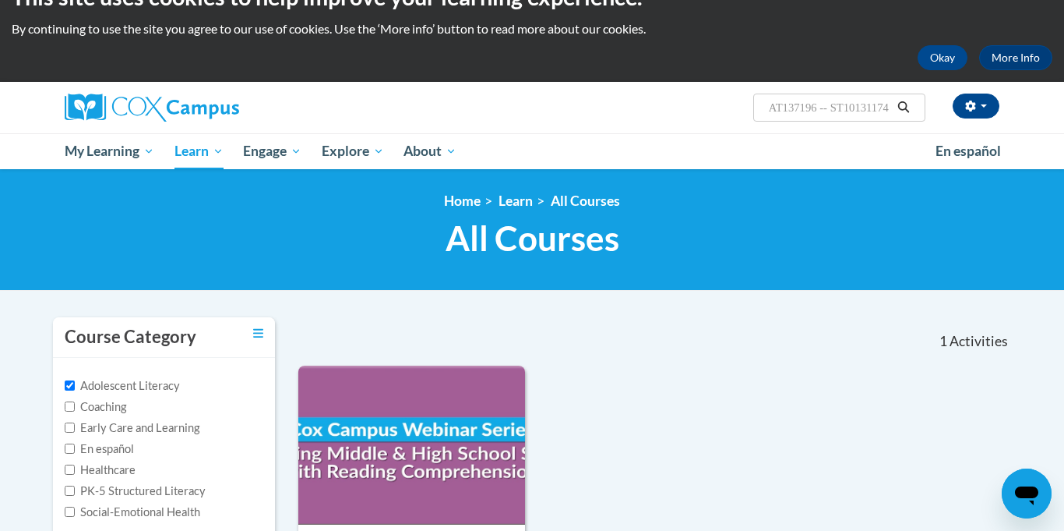
scroll to position [0, 0]
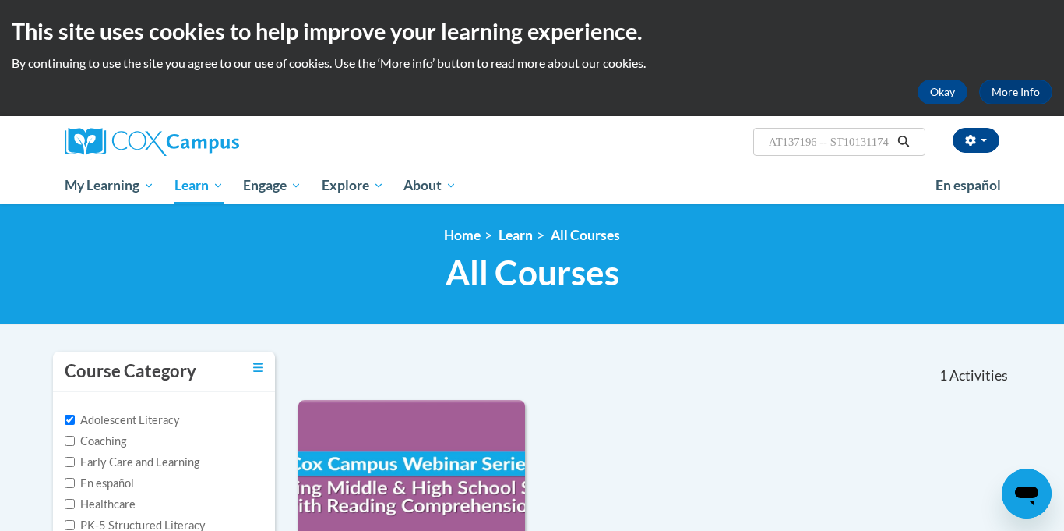
click at [887, 143] on input "AT137196 -- ST10131174" at bounding box center [829, 141] width 125 height 19
click at [891, 143] on input "AT137196 -- ST10131174" at bounding box center [829, 141] width 125 height 19
type input "AT137196"
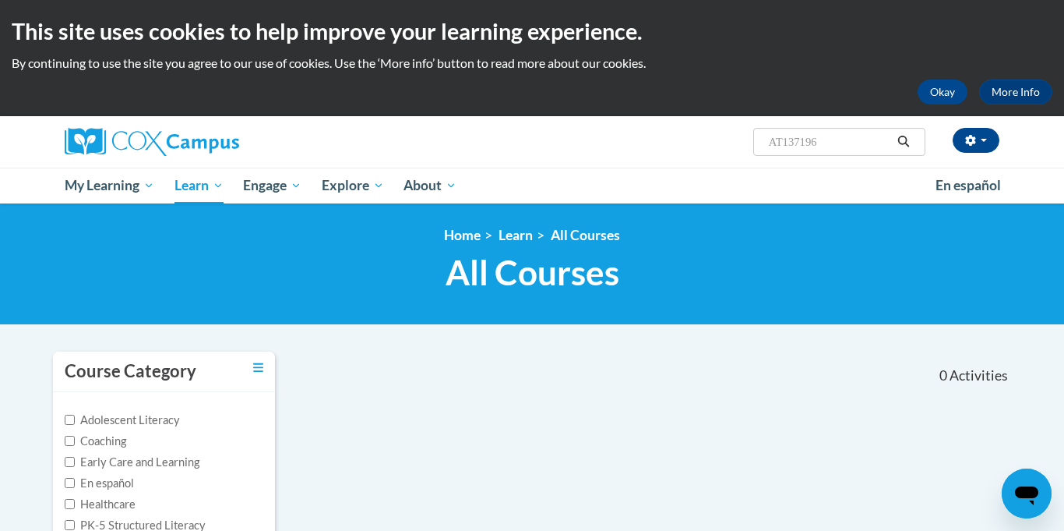
click at [871, 147] on input "AT137196" at bounding box center [829, 141] width 125 height 19
type input "A"
paste input "ST10131174"
type input "ST10131174"
click at [803, 143] on input "ST10131174" at bounding box center [829, 141] width 125 height 19
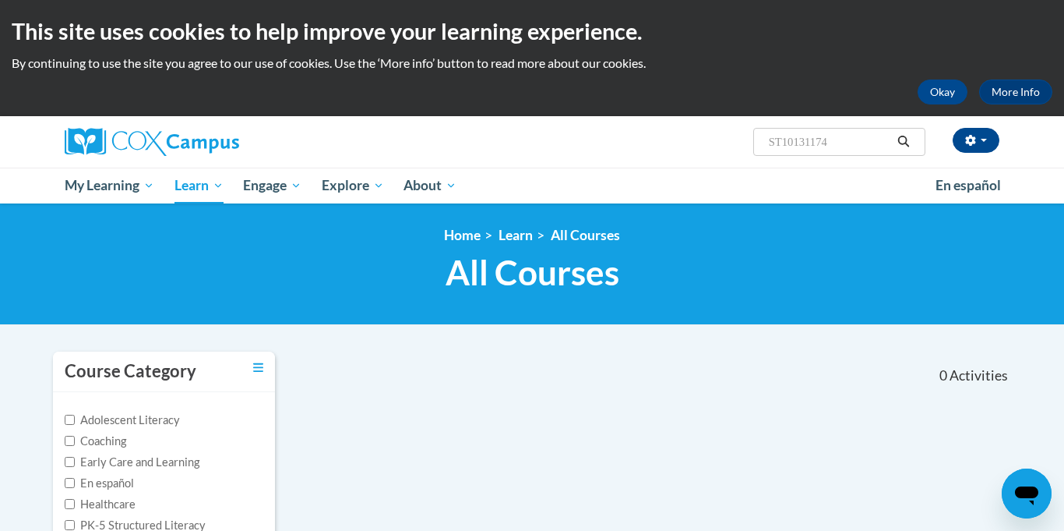
click at [835, 146] on input "ST10131174" at bounding box center [829, 141] width 125 height 19
type input "S"
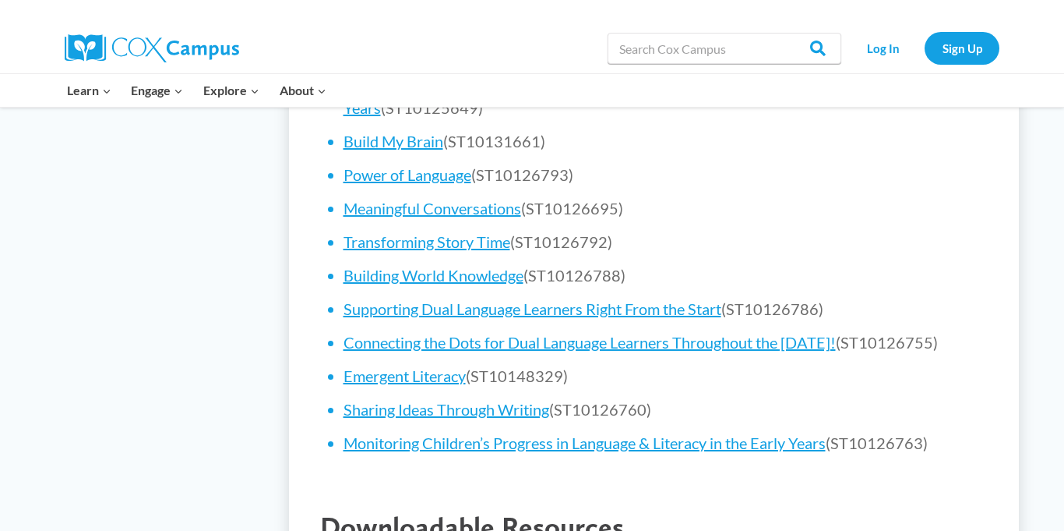
scroll to position [1060, 0]
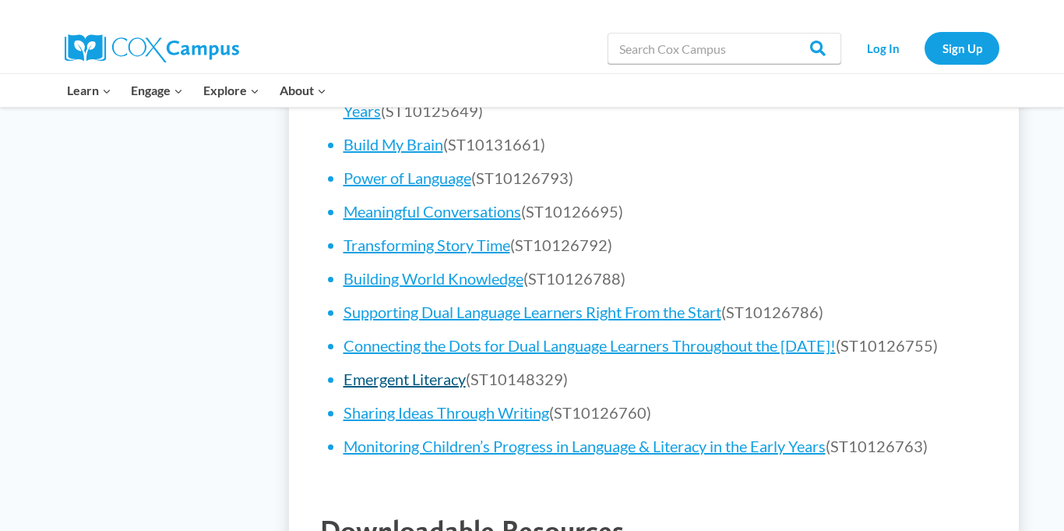
click at [395, 388] on link "Emergent Literacy" at bounding box center [405, 378] width 122 height 19
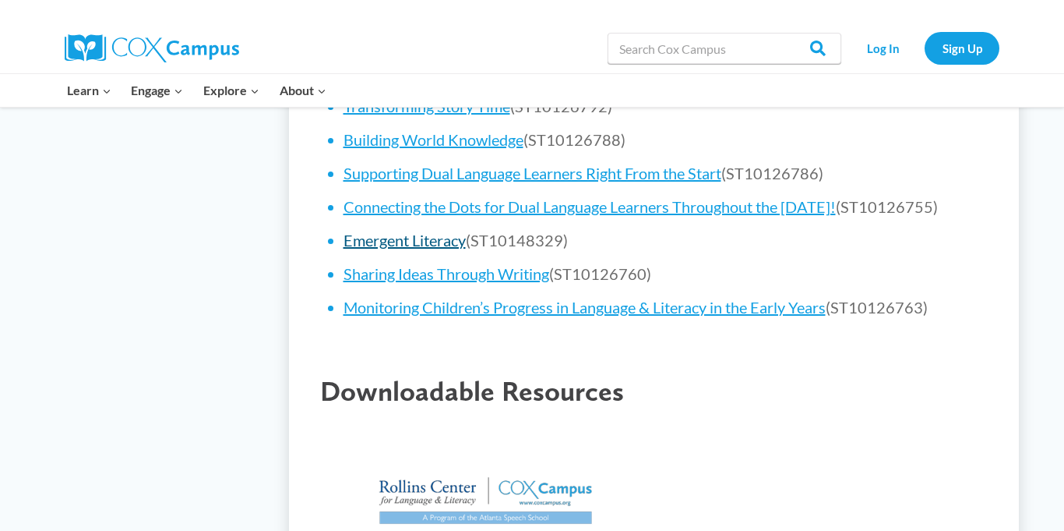
scroll to position [1199, 0]
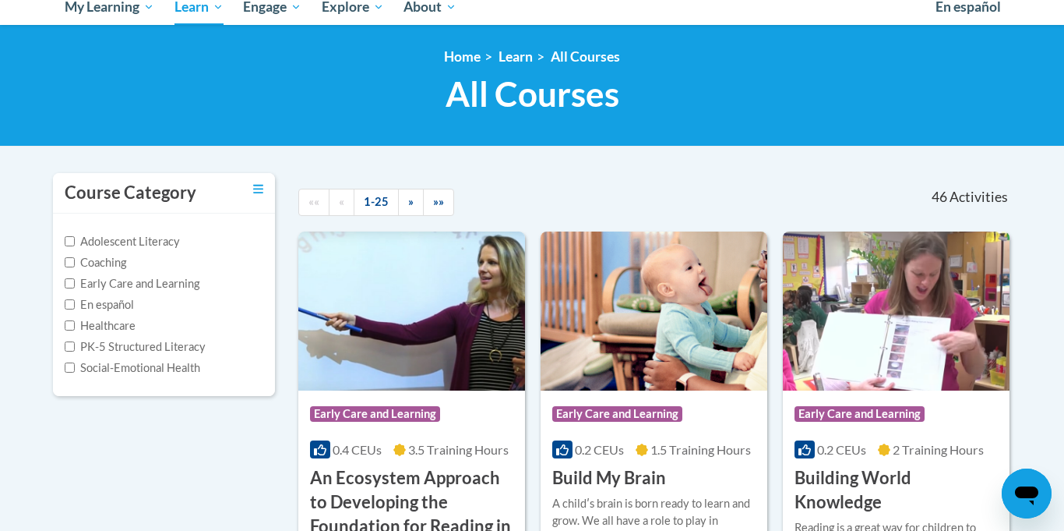
scroll to position [175, 0]
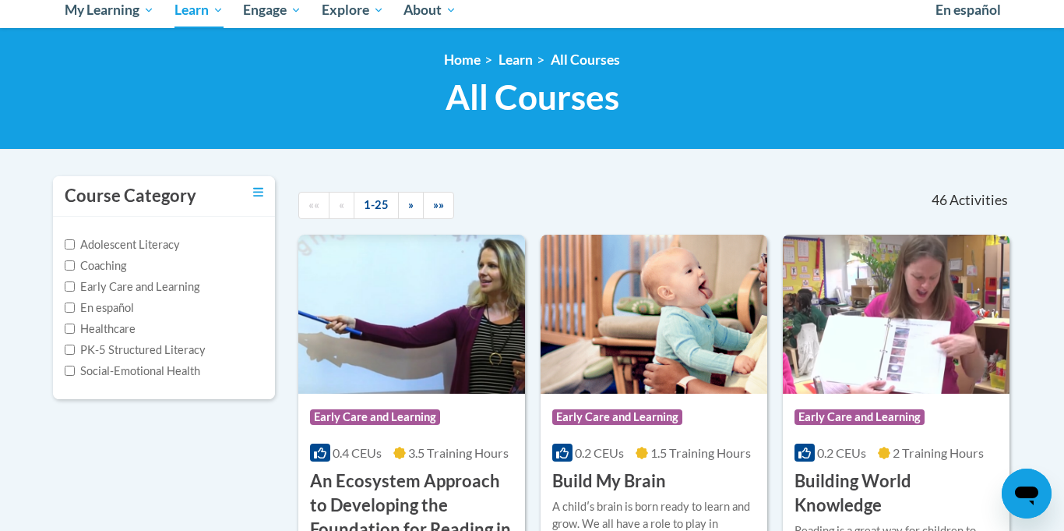
click at [79, 283] on label "Early Care and Learning" at bounding box center [132, 286] width 135 height 17
click at [75, 283] on input "Early Care and Learning" at bounding box center [70, 286] width 10 height 10
checkbox input "true"
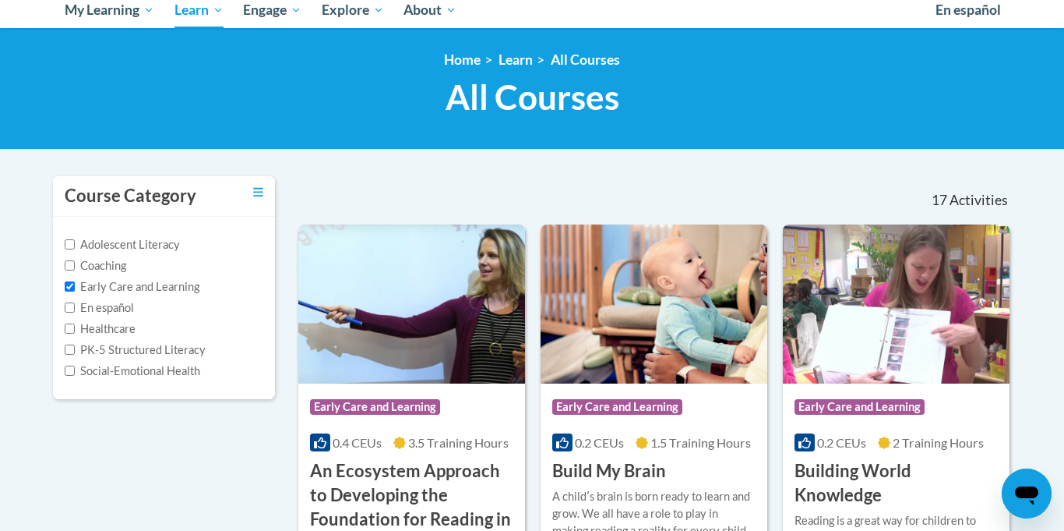
click at [76, 353] on label "PK-5 Structured Literacy" at bounding box center [135, 349] width 141 height 17
click at [75, 353] on input "PK-5 Structured Literacy" at bounding box center [70, 349] width 10 height 10
checkbox input "true"
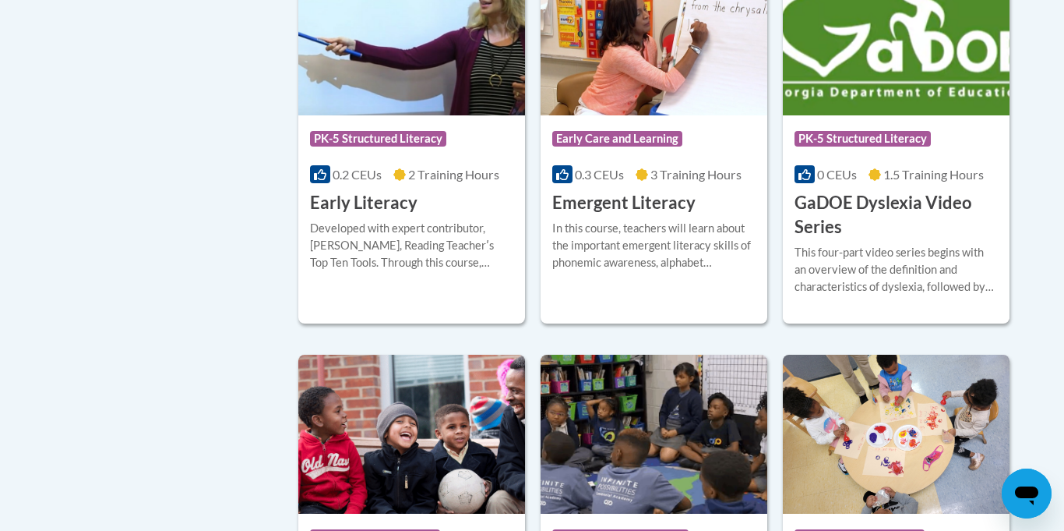
scroll to position [1328, 0]
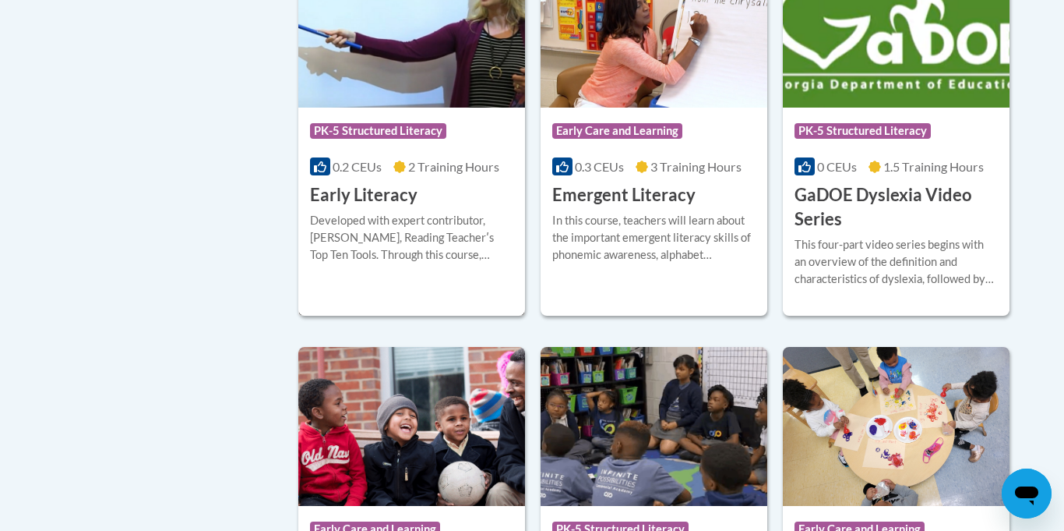
click at [347, 207] on h3 "Early Literacy" at bounding box center [364, 195] width 108 height 24
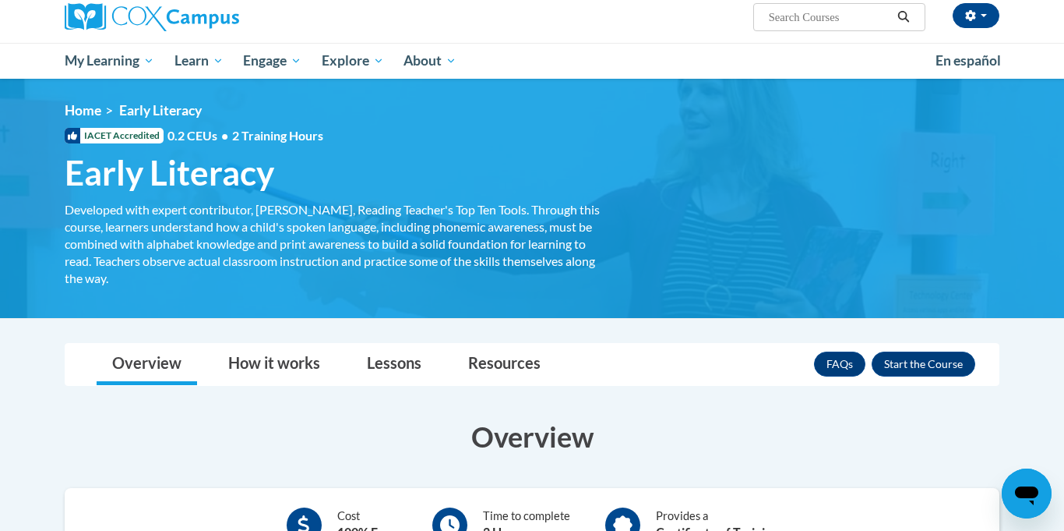
scroll to position [93, 0]
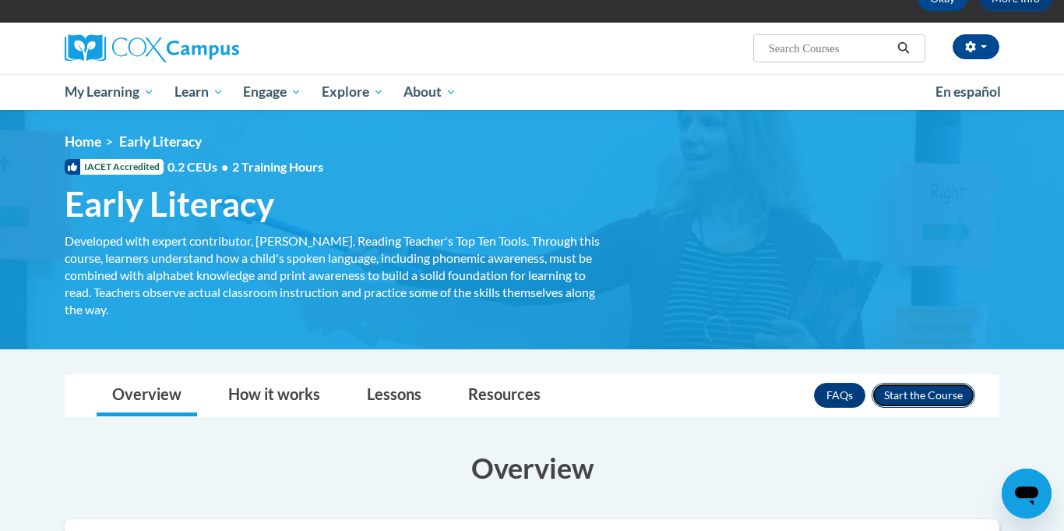
click at [924, 393] on button "Enroll" at bounding box center [924, 395] width 104 height 25
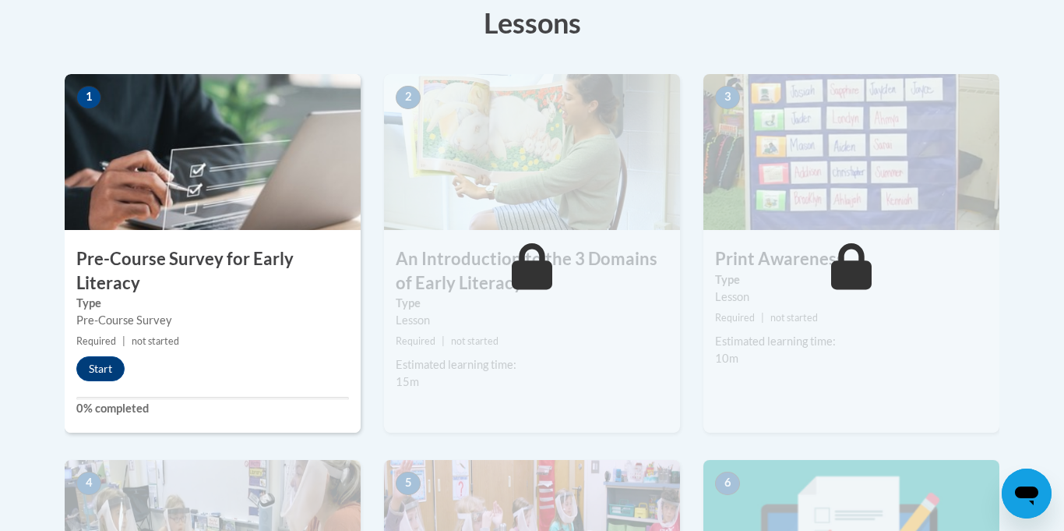
scroll to position [463, 0]
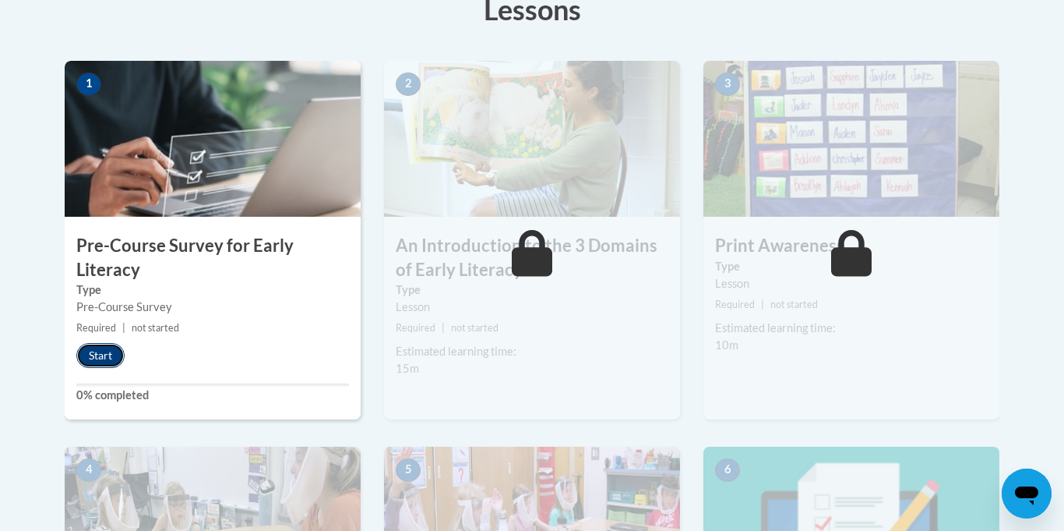
click at [99, 354] on button "Start" at bounding box center [100, 355] width 48 height 25
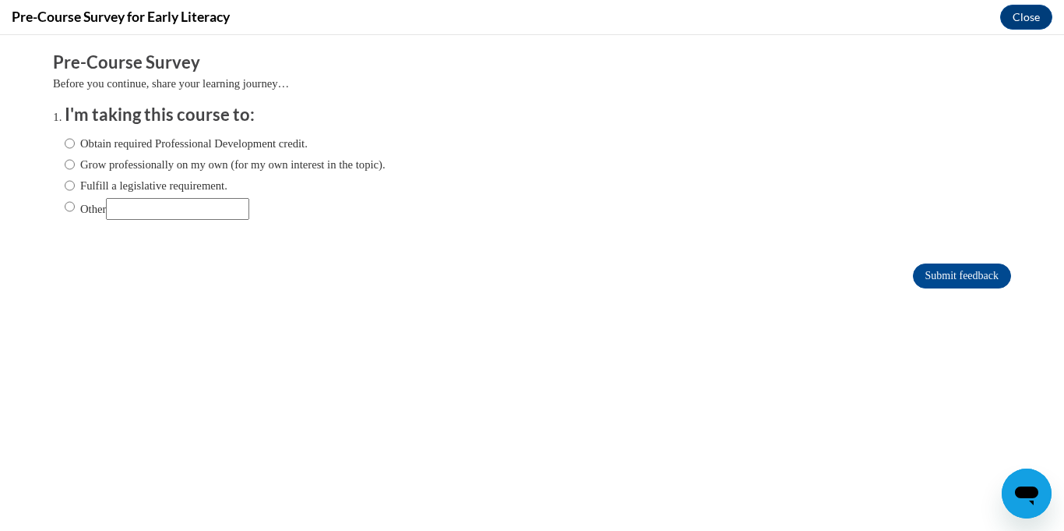
scroll to position [0, 0]
click at [72, 144] on input "Obtain required Professional Development credit." at bounding box center [70, 143] width 10 height 17
radio input "true"
click at [919, 277] on input "Submit feedback" at bounding box center [962, 275] width 98 height 25
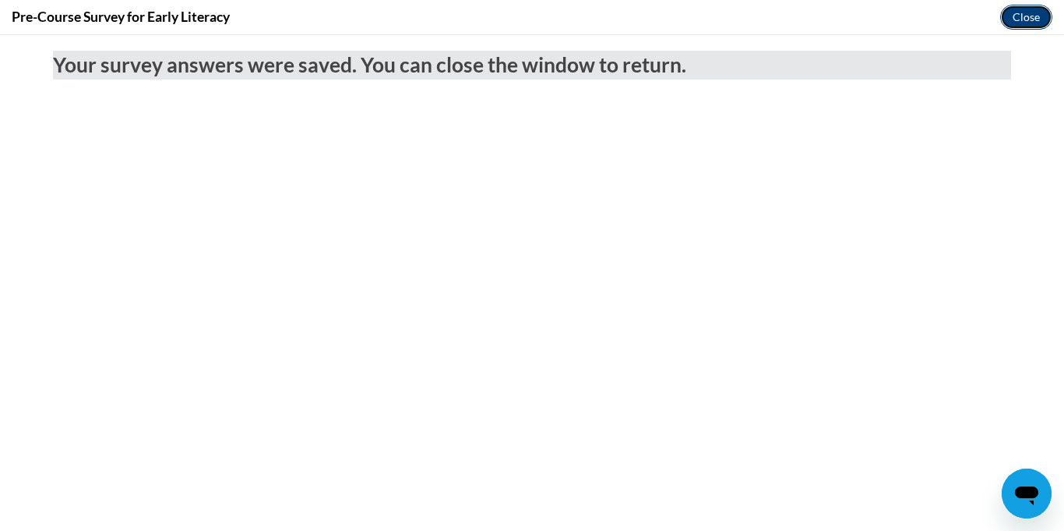
click at [1018, 28] on button "Close" at bounding box center [1026, 17] width 52 height 25
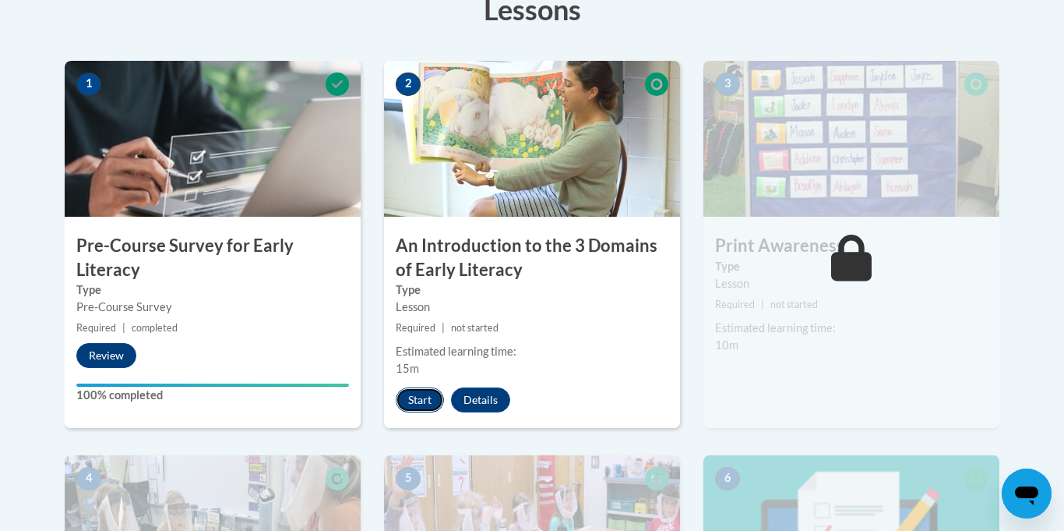
click at [421, 397] on button "Start" at bounding box center [420, 399] width 48 height 25
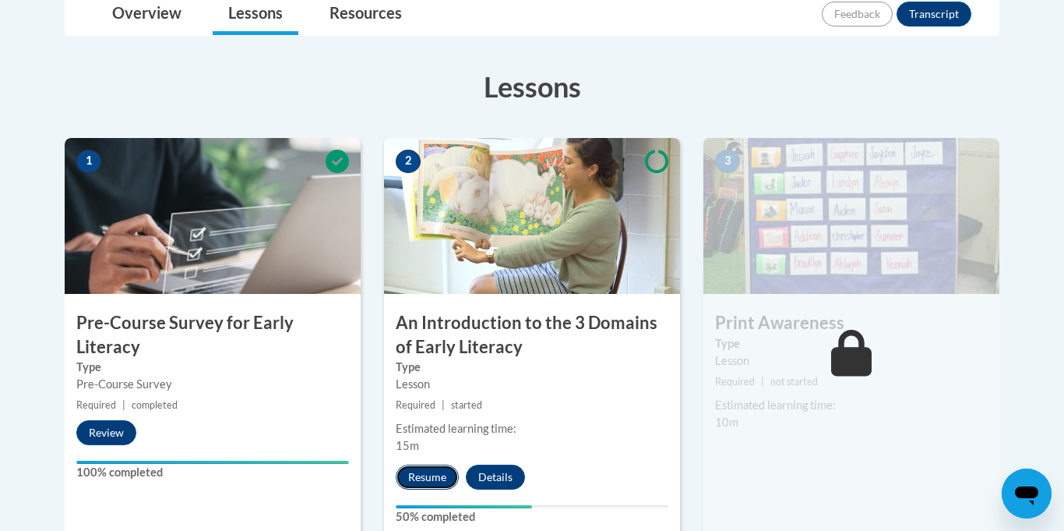
click at [425, 475] on button "Resume" at bounding box center [427, 476] width 63 height 25
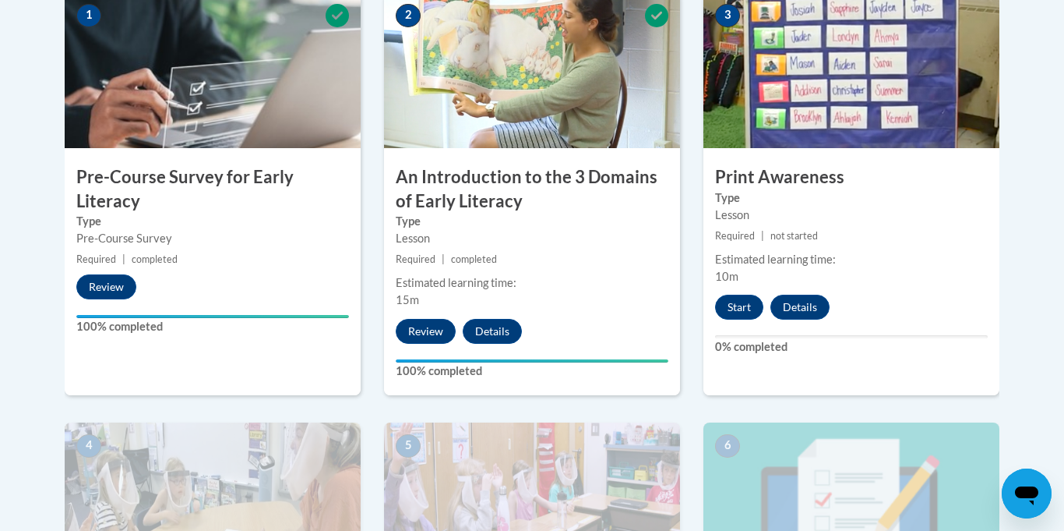
scroll to position [520, 0]
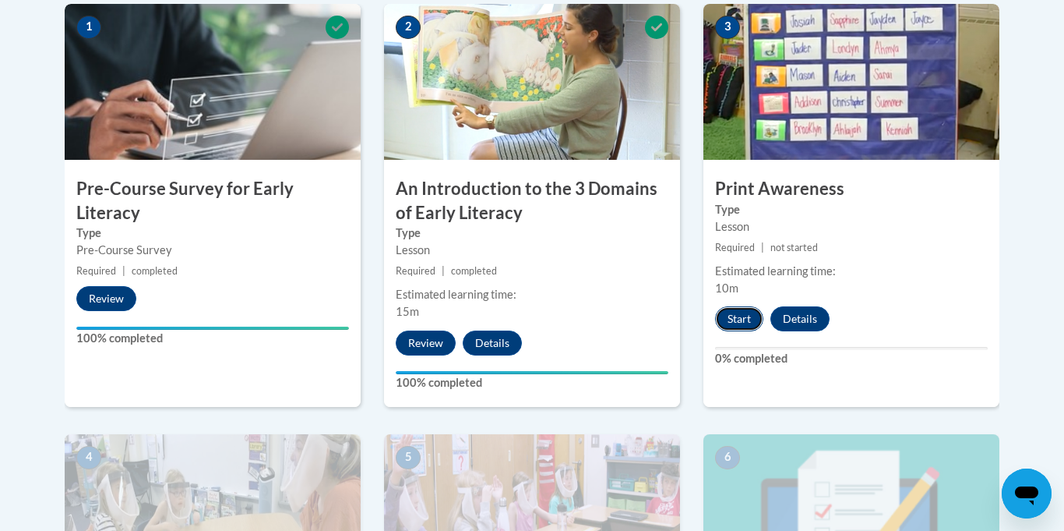
click at [739, 317] on button "Start" at bounding box center [739, 318] width 48 height 25
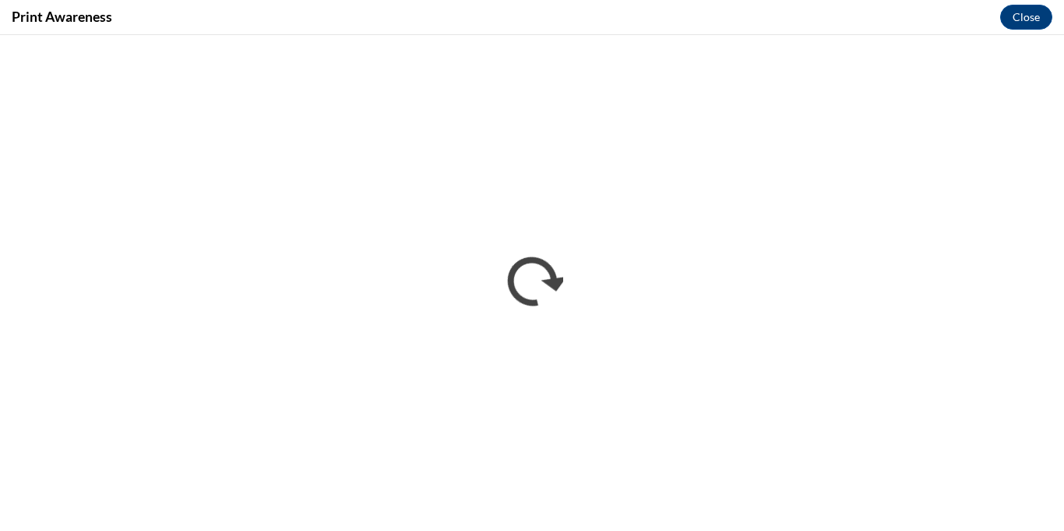
scroll to position [0, 0]
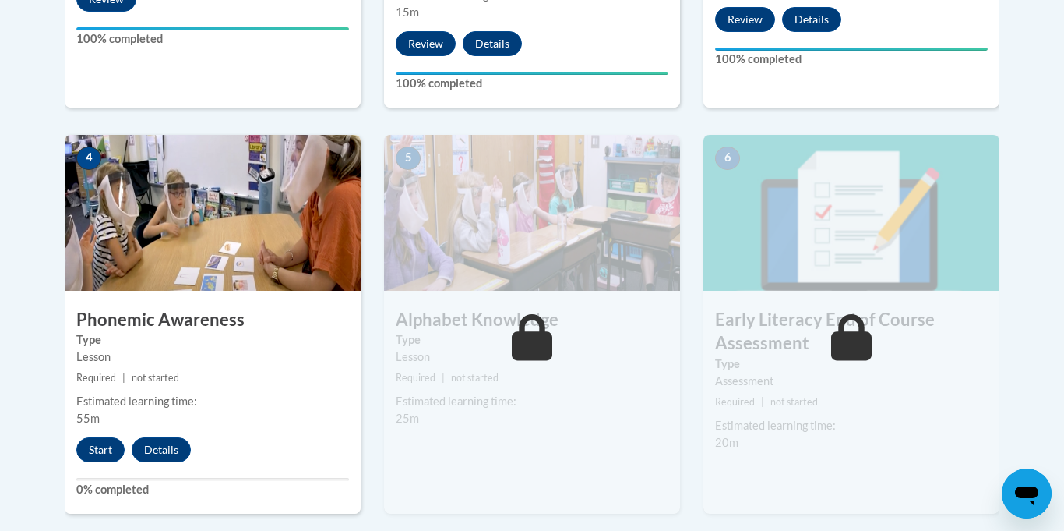
scroll to position [824, 0]
